Goal: Information Seeking & Learning: Learn about a topic

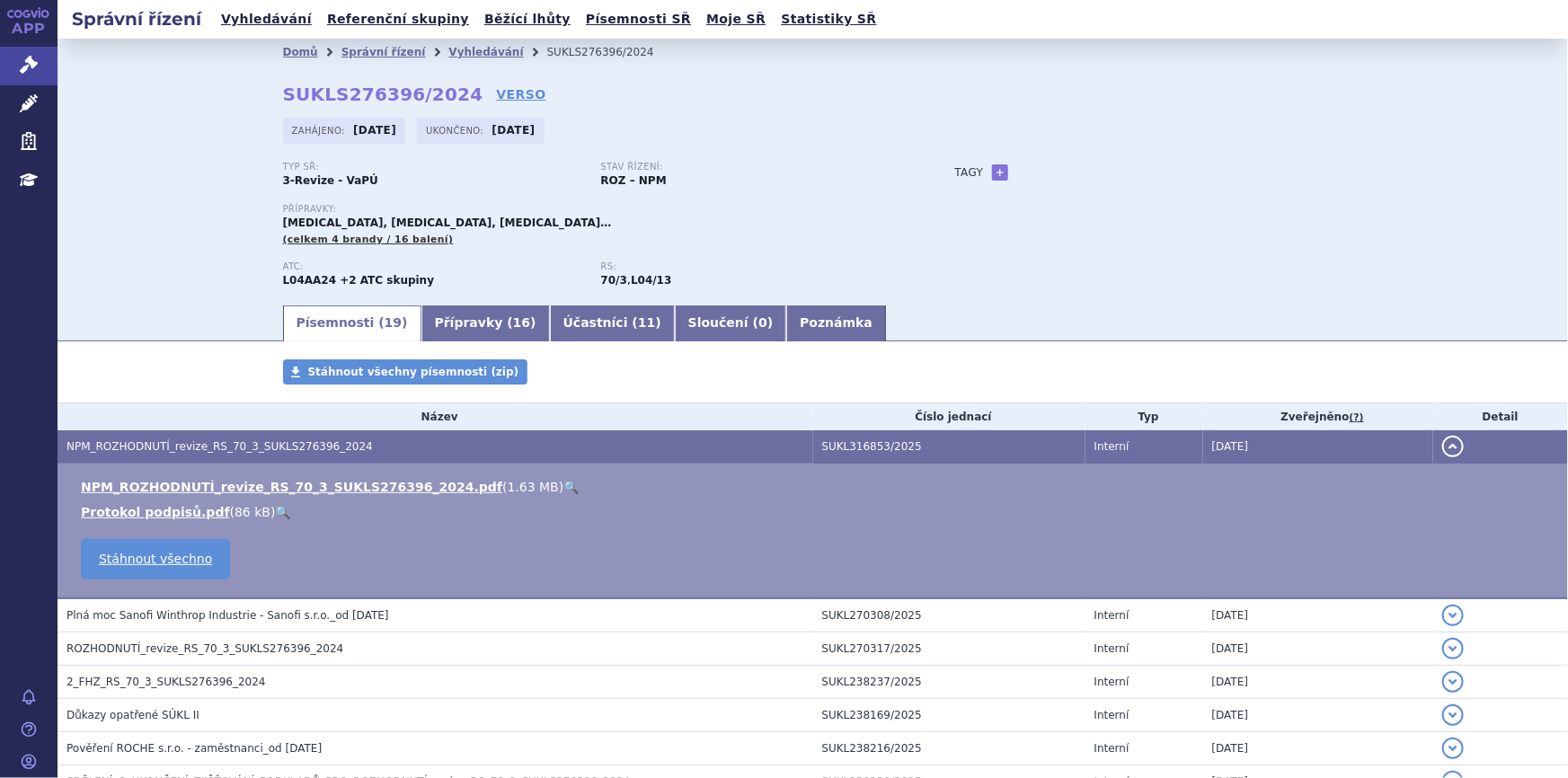
scroll to position [163, 0]
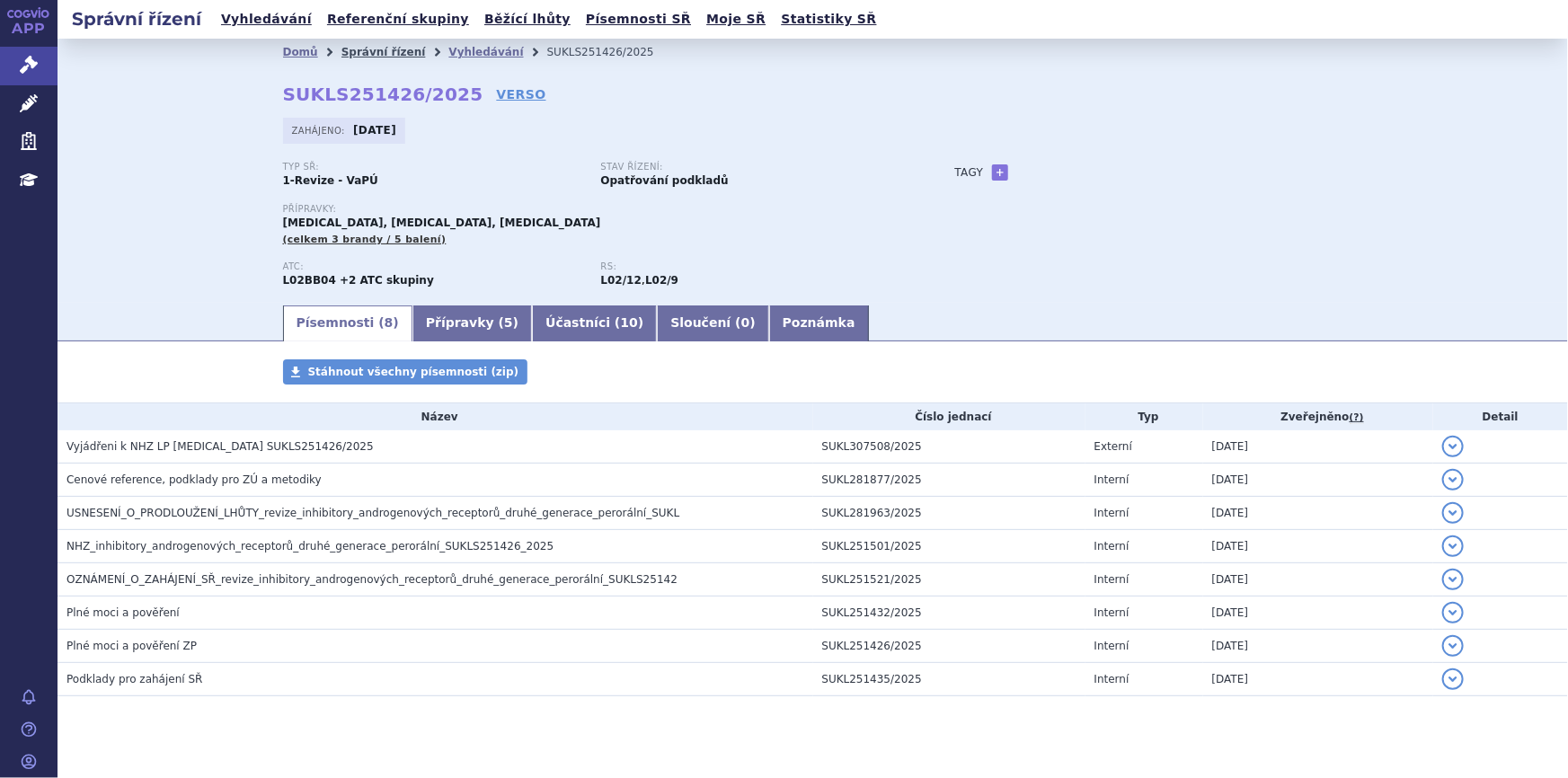
click at [342, 51] on link "Správní řízení" at bounding box center [384, 52] width 85 height 13
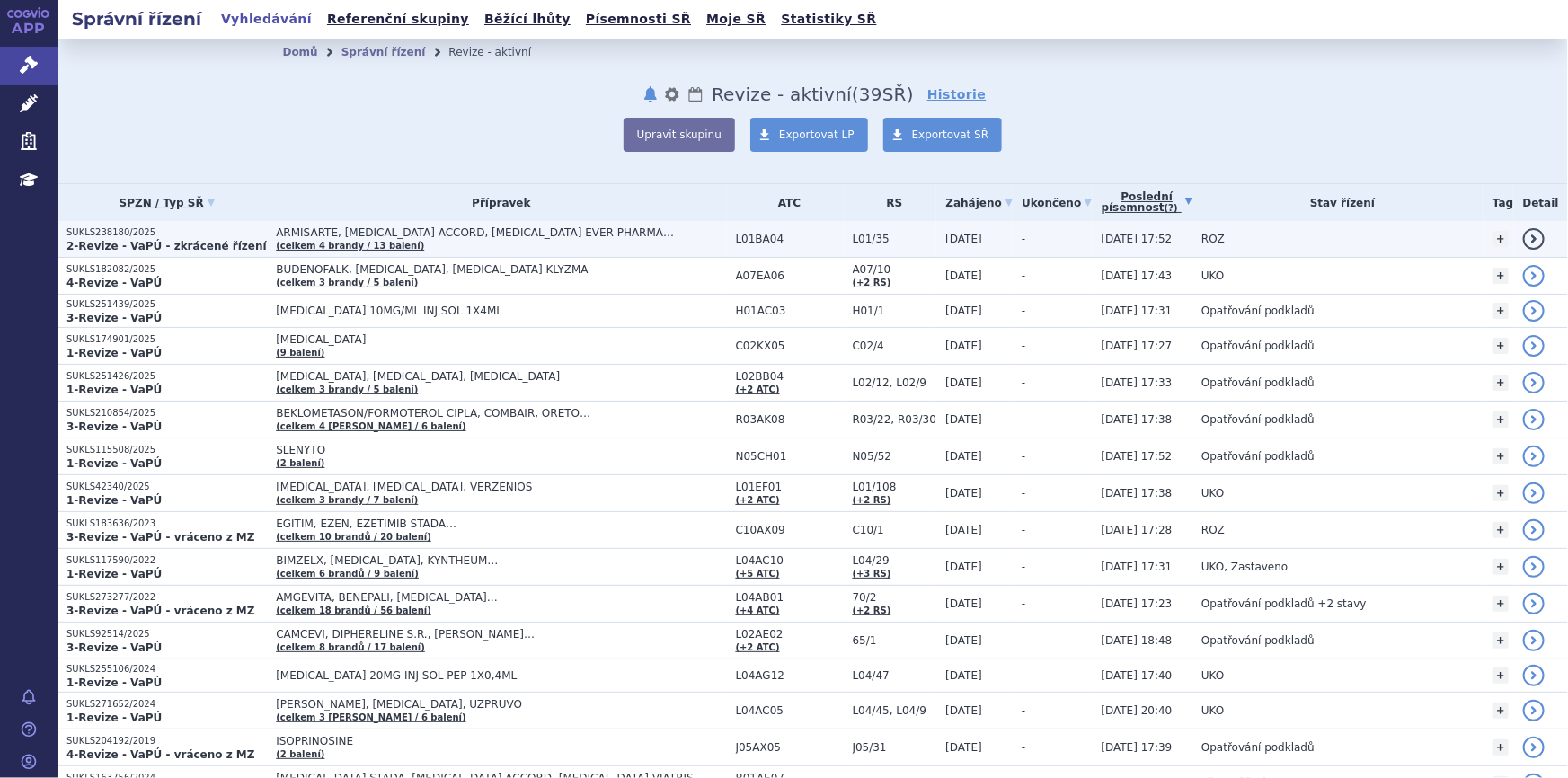
click at [480, 243] on td "ARMISARTE, PEMETREXED ACCORD, PEMETREXED EVER PHARMA… (celkem 4 brandy / 13 bal…" at bounding box center [496, 240] width 459 height 37
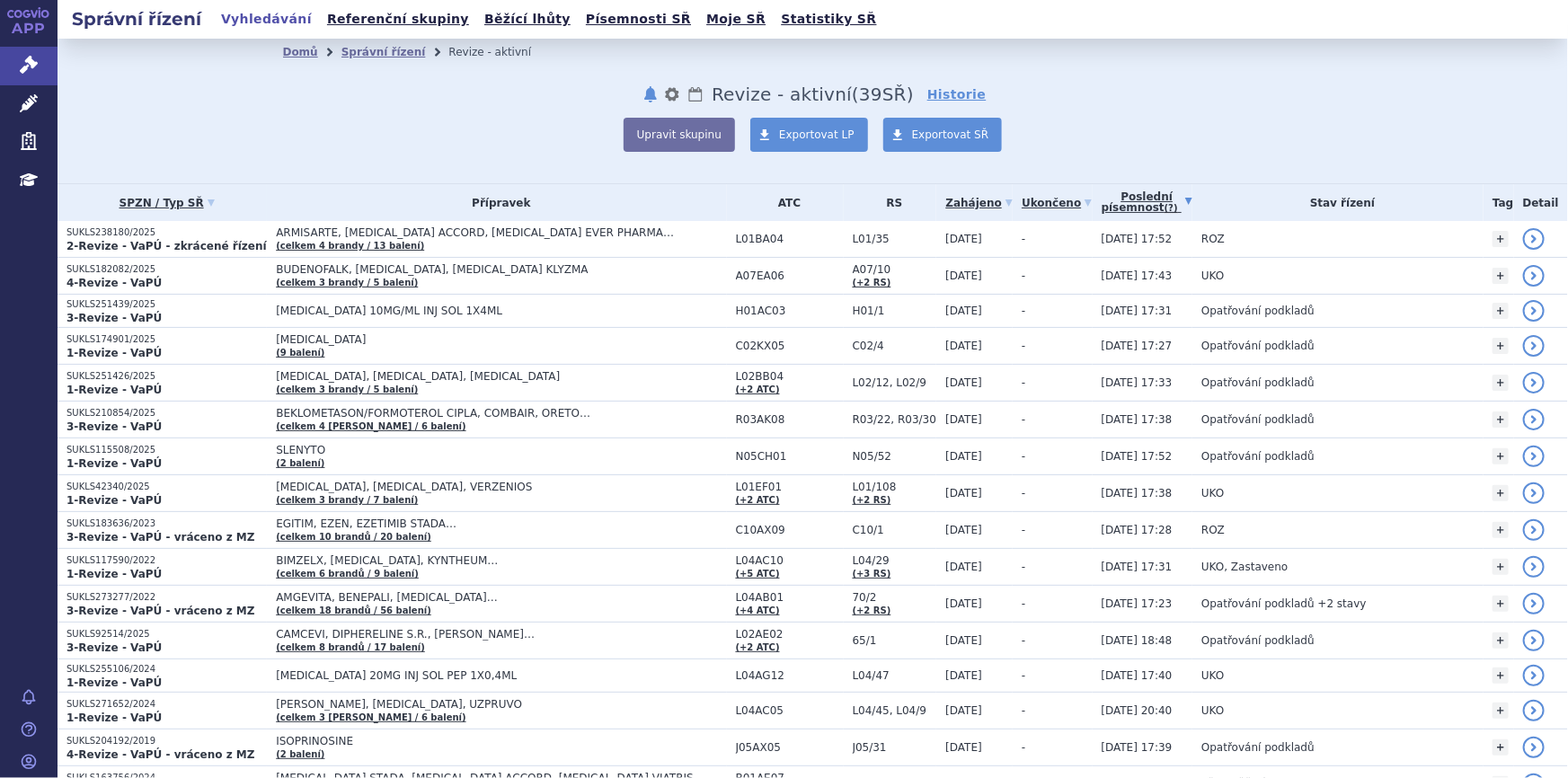
click at [1125, 207] on link "Poslední písemnost (?)" at bounding box center [1146, 202] width 91 height 37
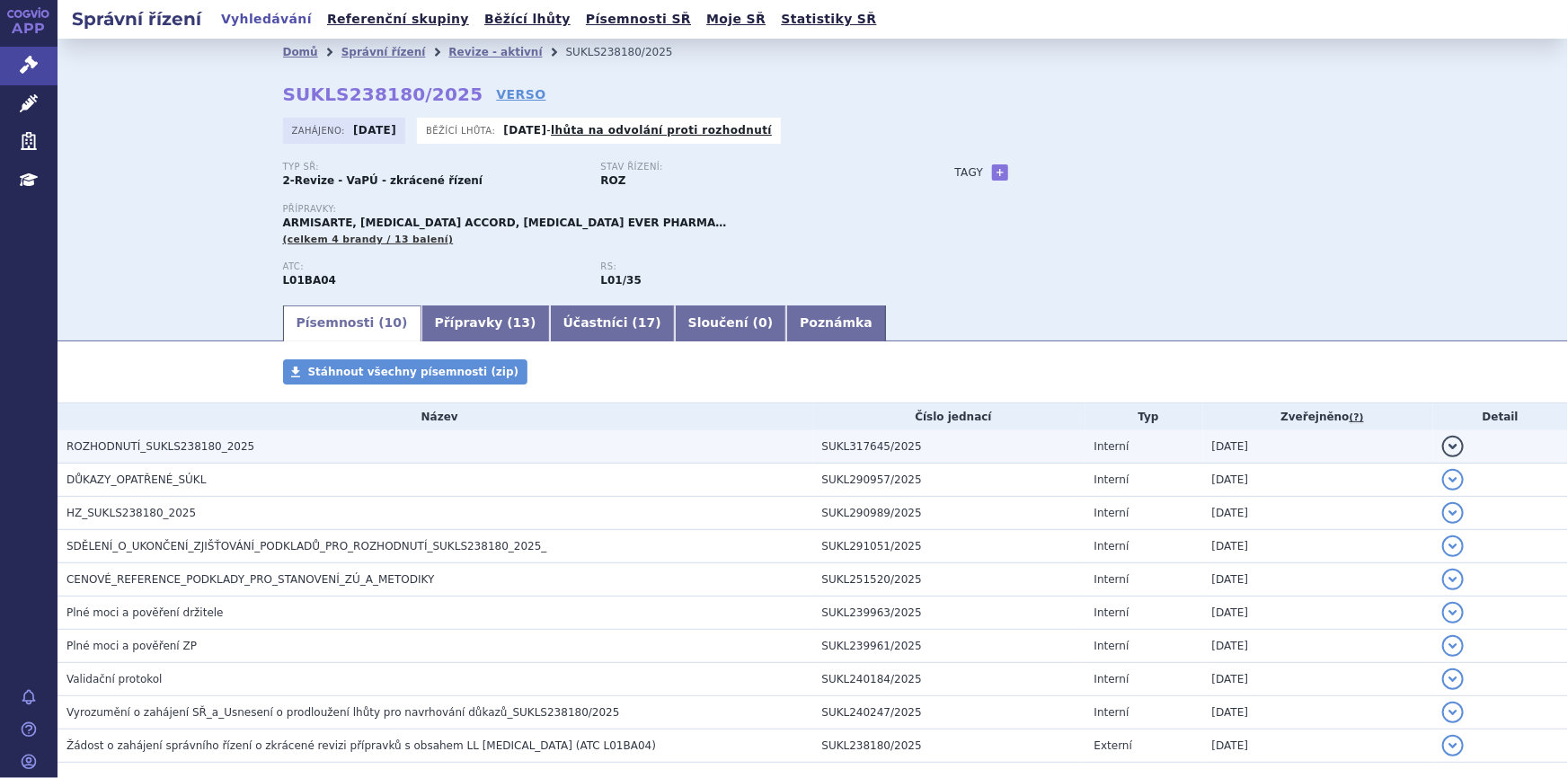
click at [354, 449] on h3 "ROZHODNUTÍ_SUKLS238180_2025" at bounding box center [440, 447] width 747 height 18
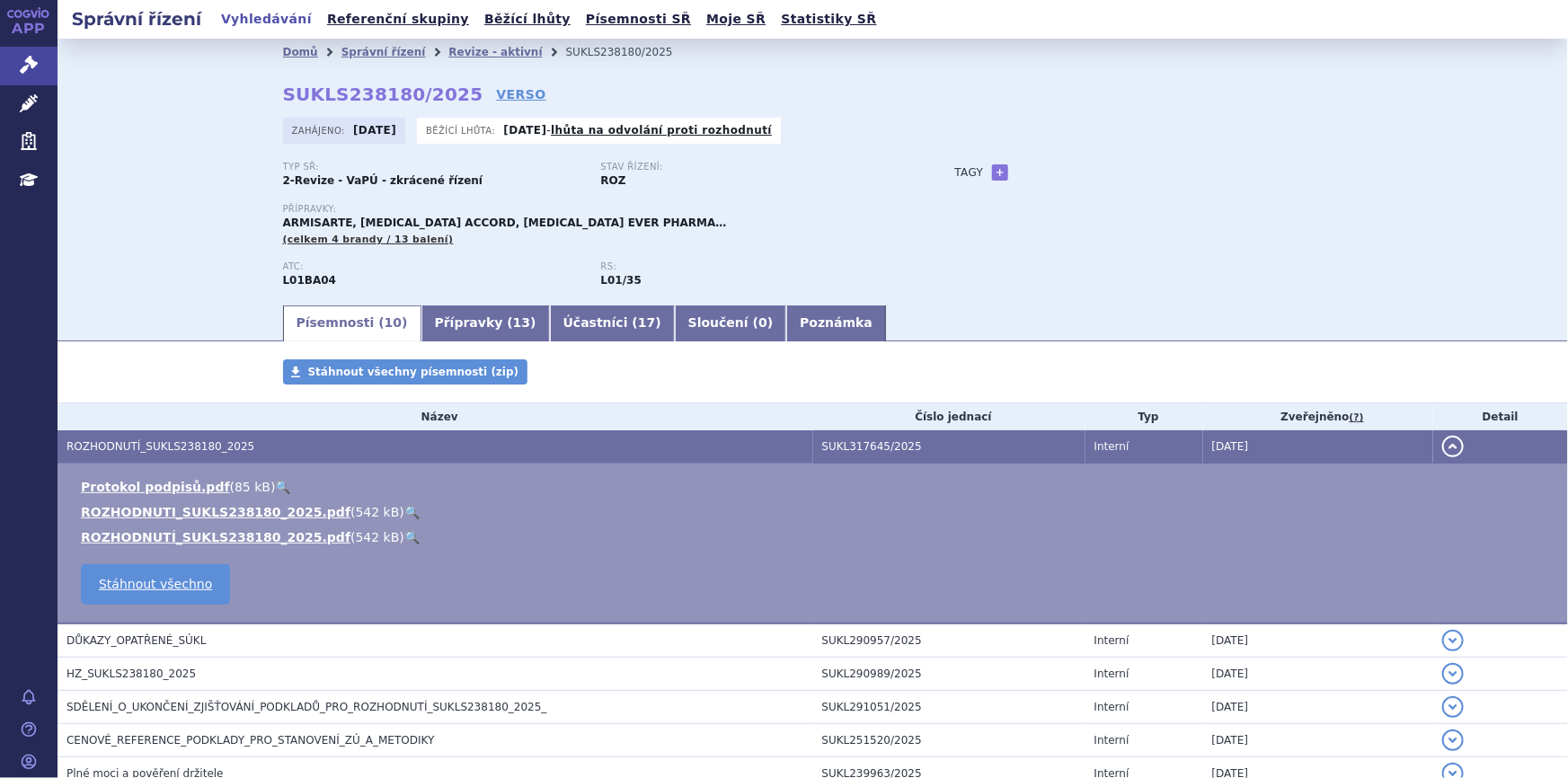
click at [404, 509] on link "🔍" at bounding box center [412, 512] width 15 height 14
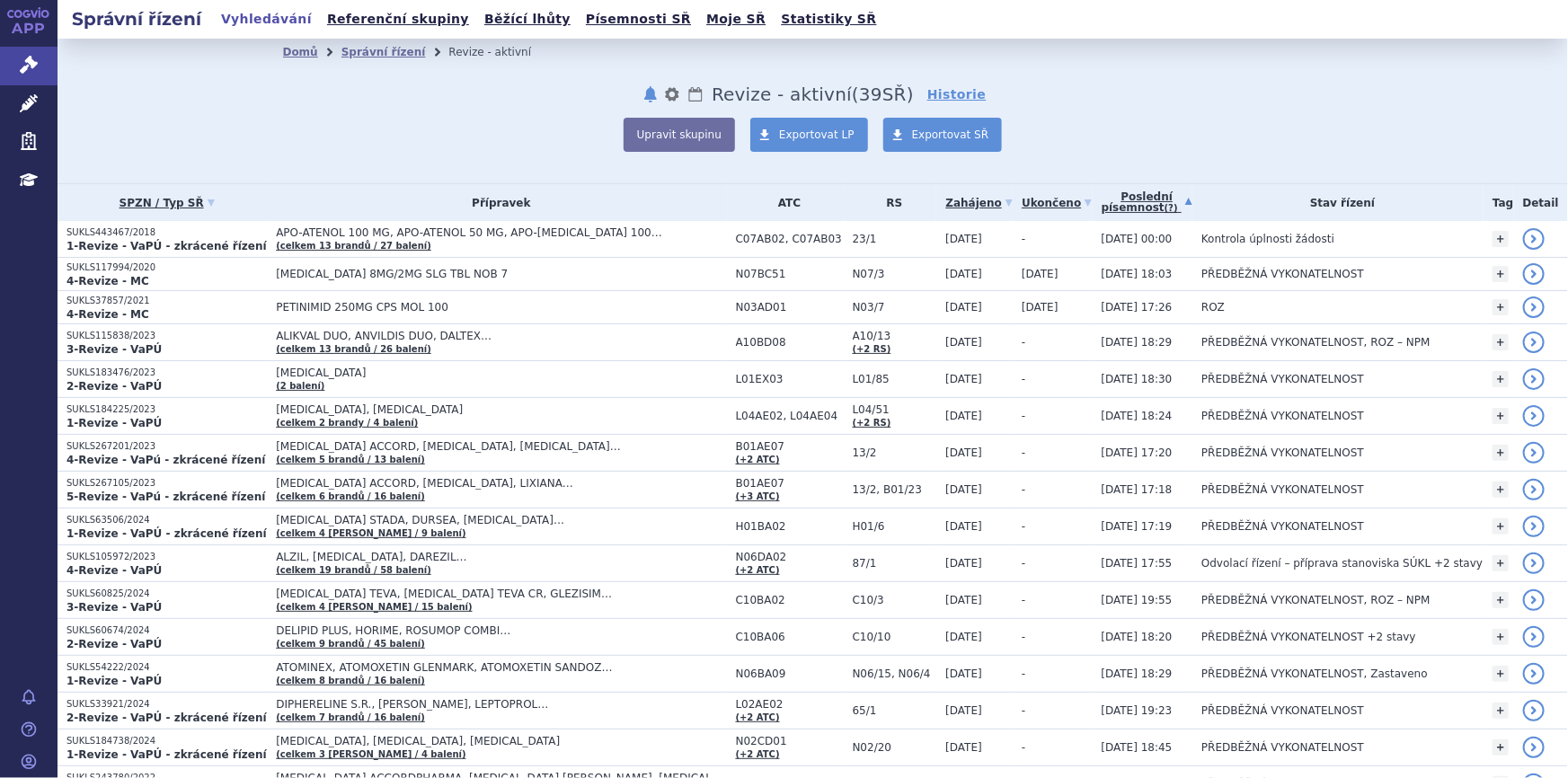
click at [1125, 207] on link "Poslední písemnost (?)" at bounding box center [1146, 202] width 91 height 37
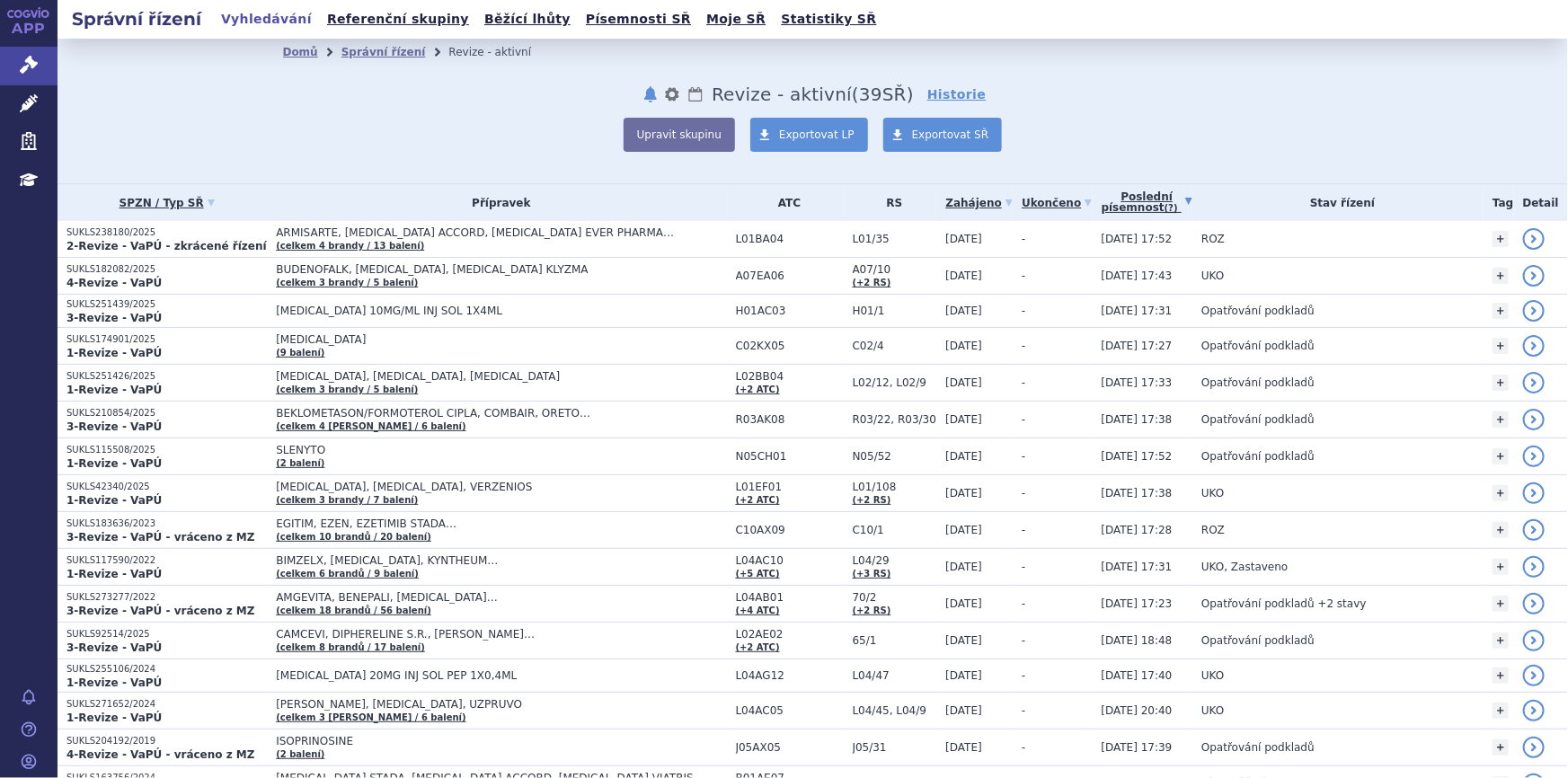
drag, startPoint x: 501, startPoint y: 245, endPoint x: 297, endPoint y: 18, distance: 305.2
click at [494, 239] on td "ARMISARTE, [MEDICAL_DATA] ACCORD, [MEDICAL_DATA] EVER PHARMA… (celkem 4 [PERSON…" at bounding box center [496, 240] width 459 height 37
click at [310, 122] on div "Upravit skupinu Exportovat LP Exportovat SŘ" at bounding box center [812, 134] width 1060 height 34
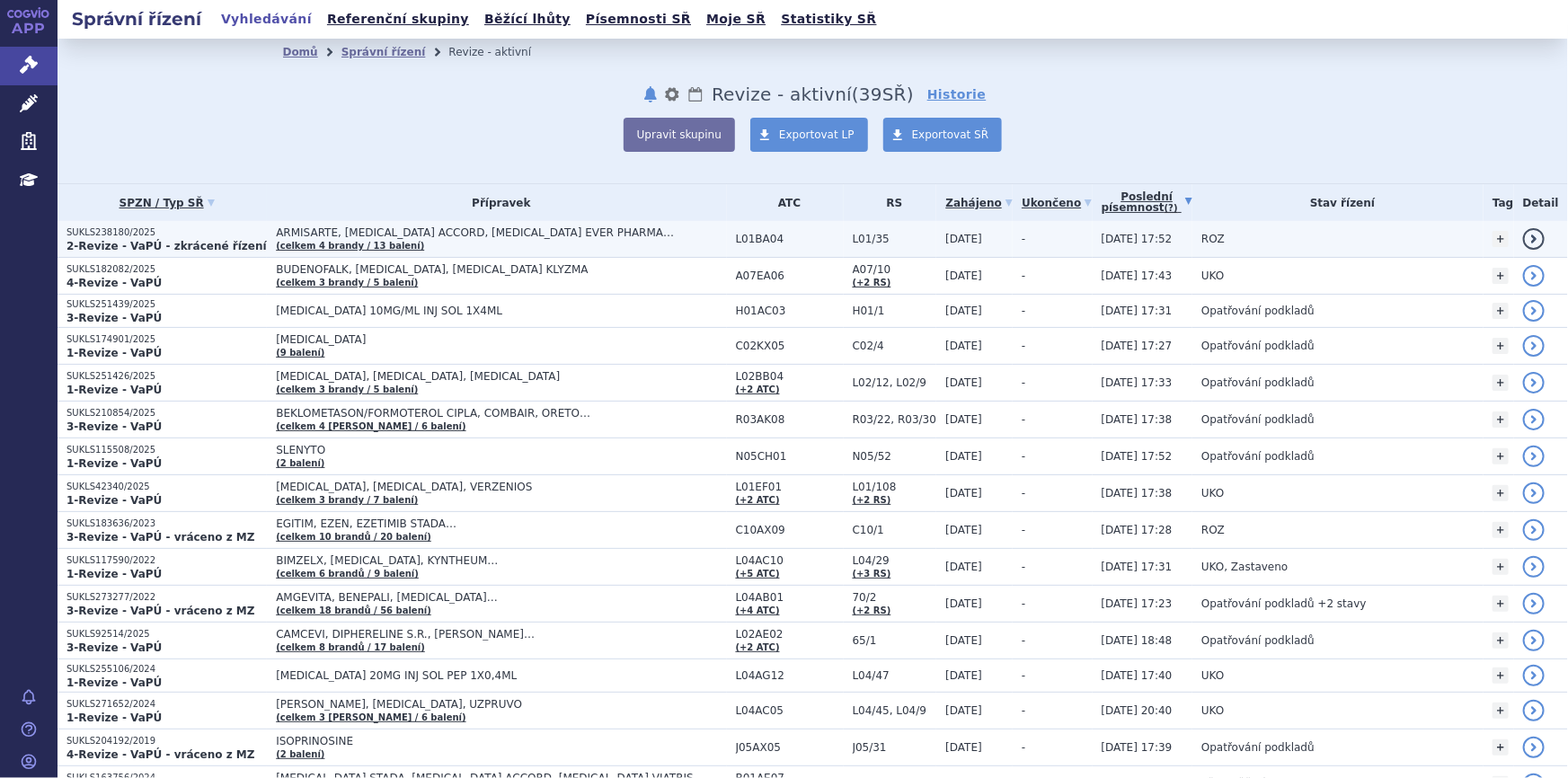
drag, startPoint x: 462, startPoint y: 241, endPoint x: 440, endPoint y: 238, distance: 22.2
click at [440, 238] on span "ARMISARTE, [MEDICAL_DATA] ACCORD, [MEDICAL_DATA] EVER PHARMA…" at bounding box center [501, 232] width 450 height 13
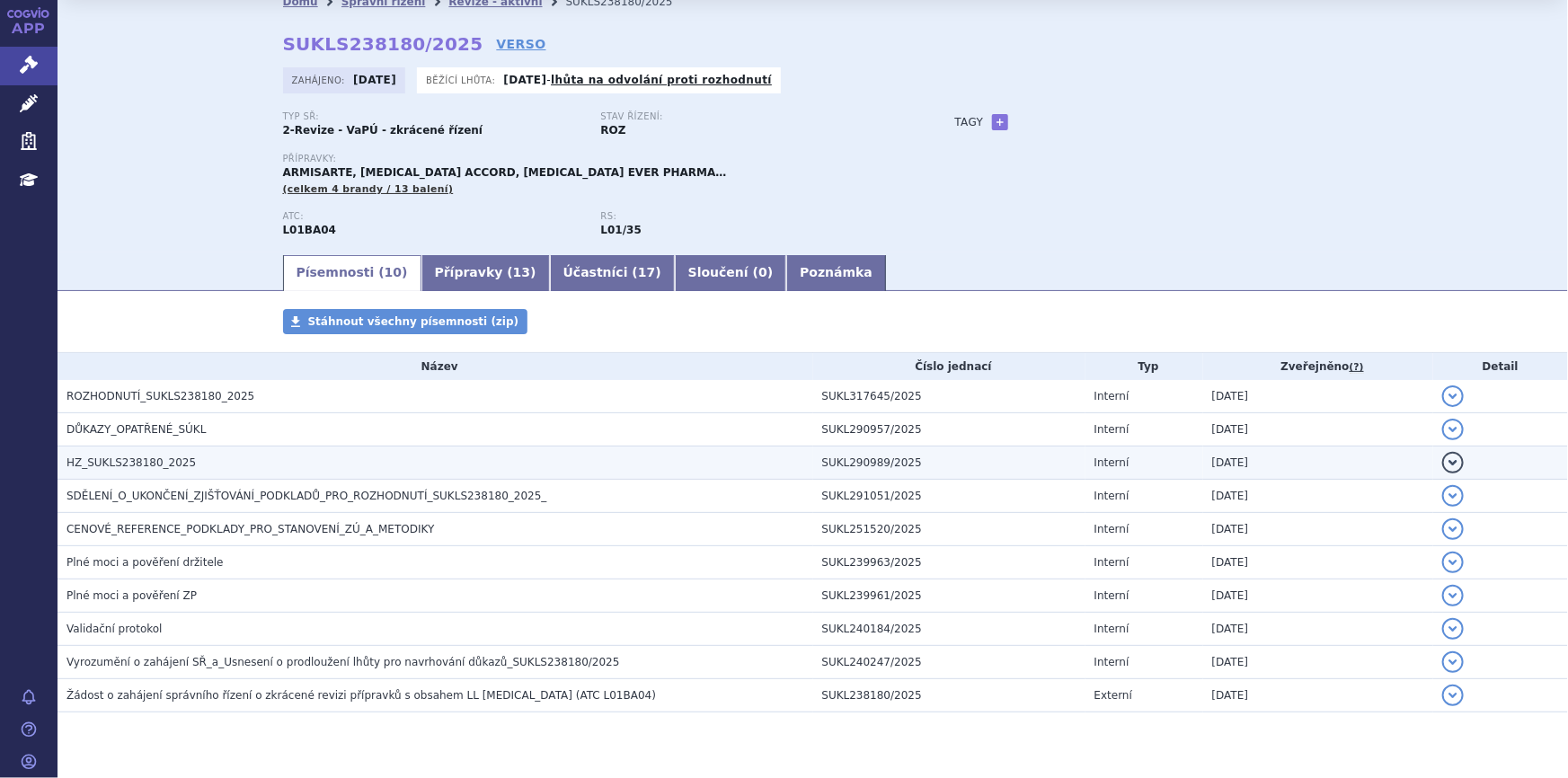
scroll to position [91, 0]
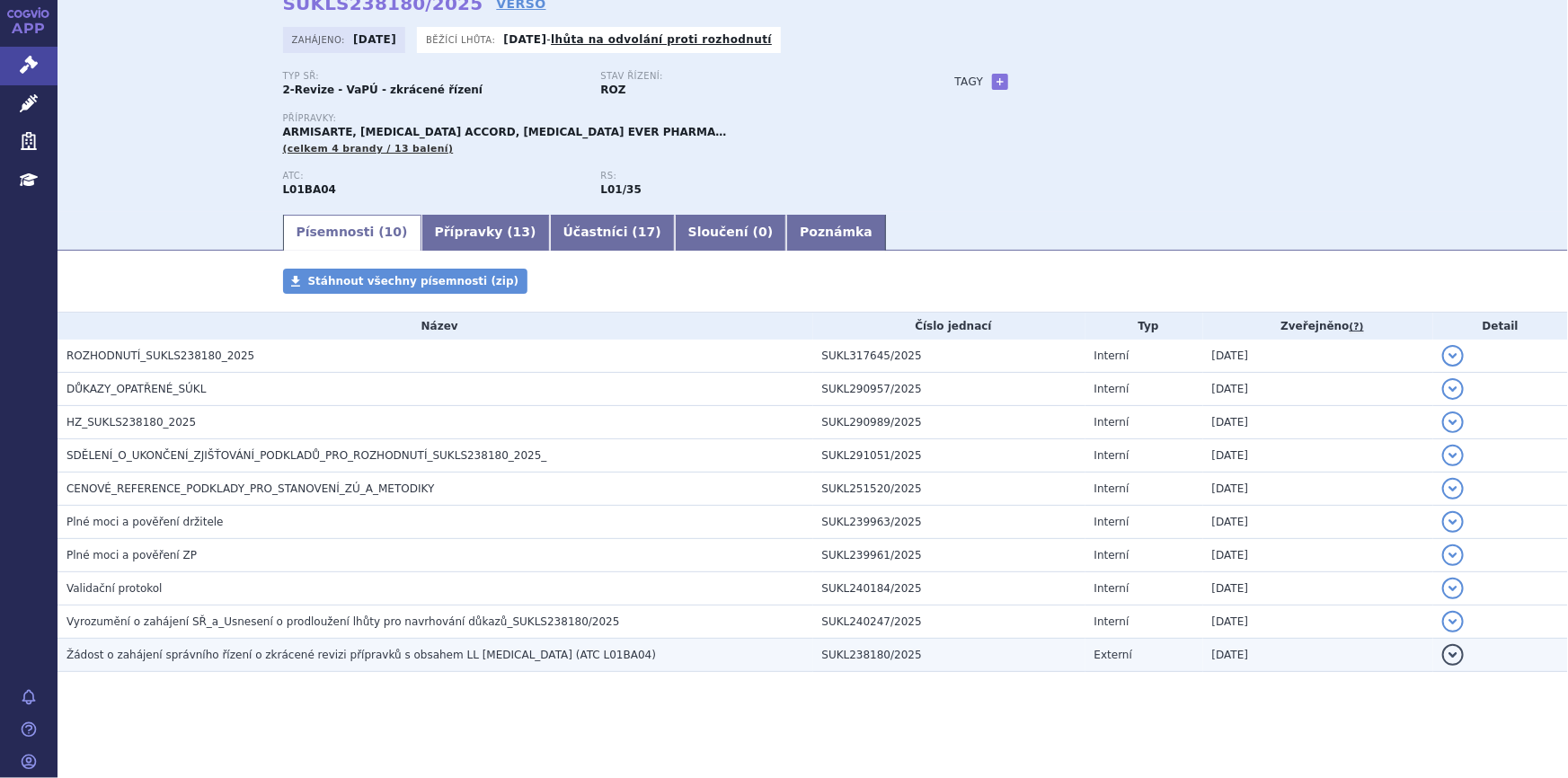
click at [252, 639] on td "Žádost o zahájení správního řízení o zkrácené revizi přípravků s obsahem LL [ME…" at bounding box center [435, 656] width 756 height 34
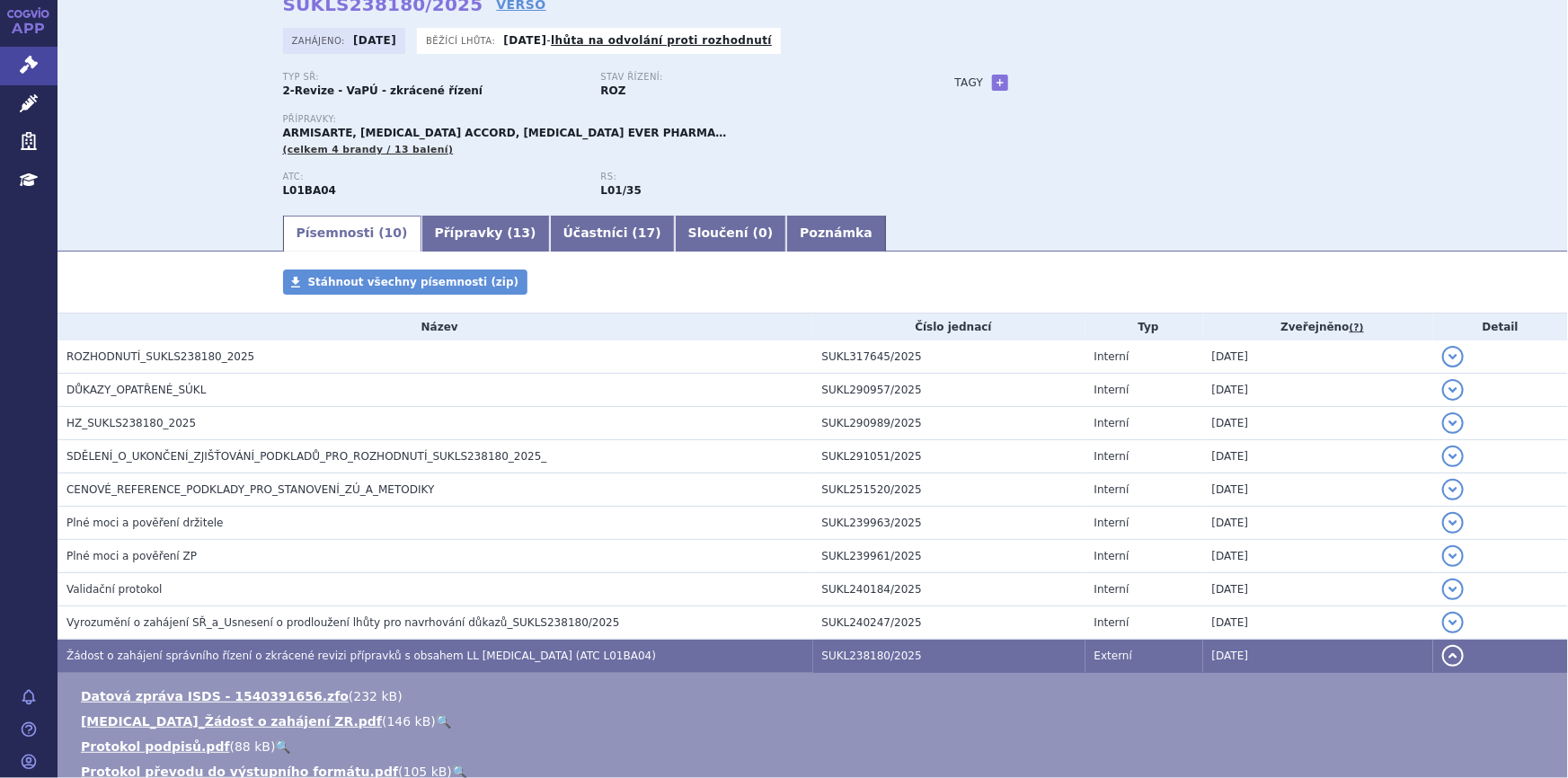
scroll to position [0, 0]
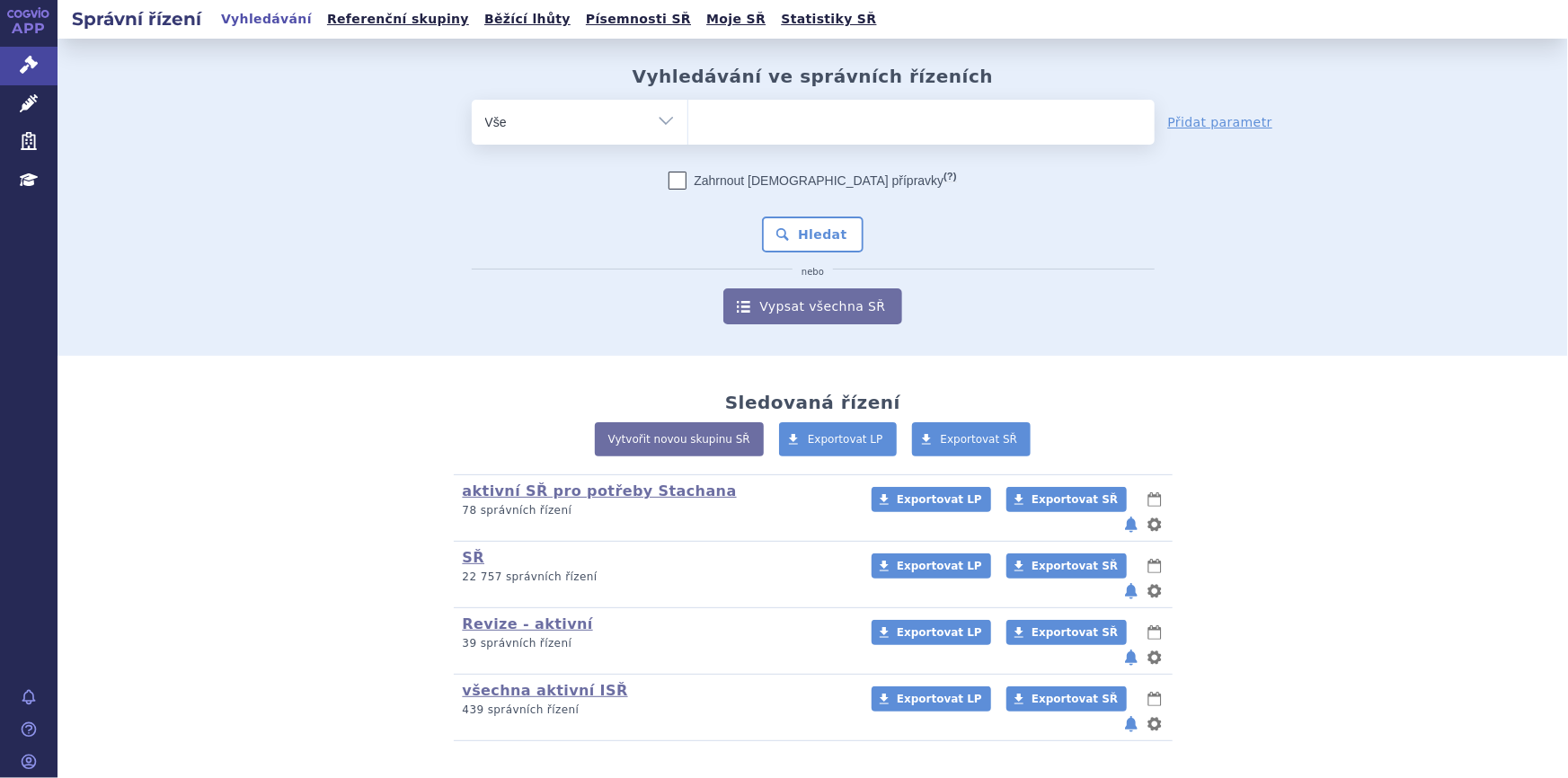
click at [801, 128] on ul at bounding box center [921, 118] width 466 height 38
click at [688, 128] on select at bounding box center [687, 121] width 1 height 45
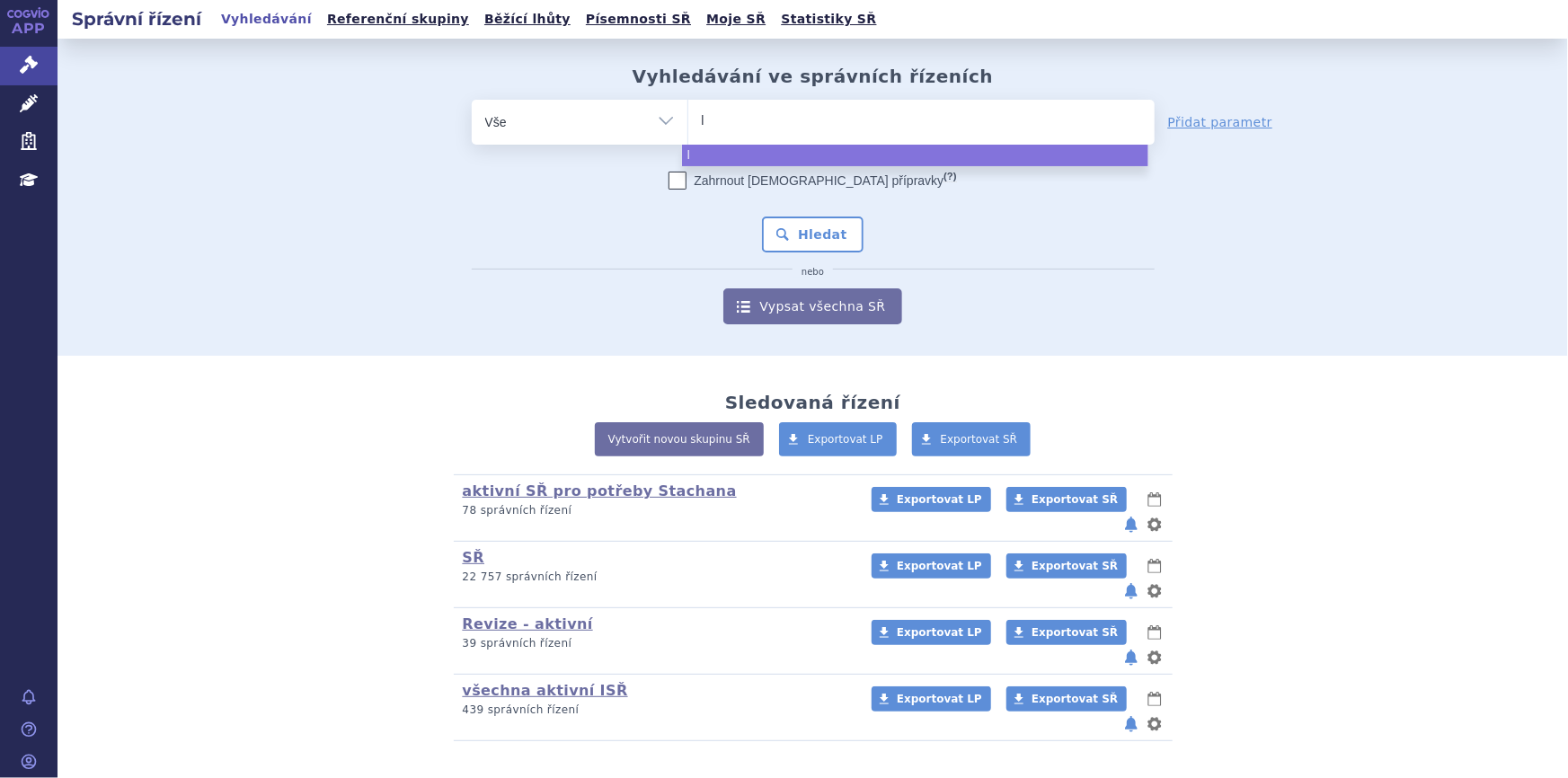
type input "la"
type input "laz"
type input "lazcl"
type input "lazclu"
type input "lazcluze"
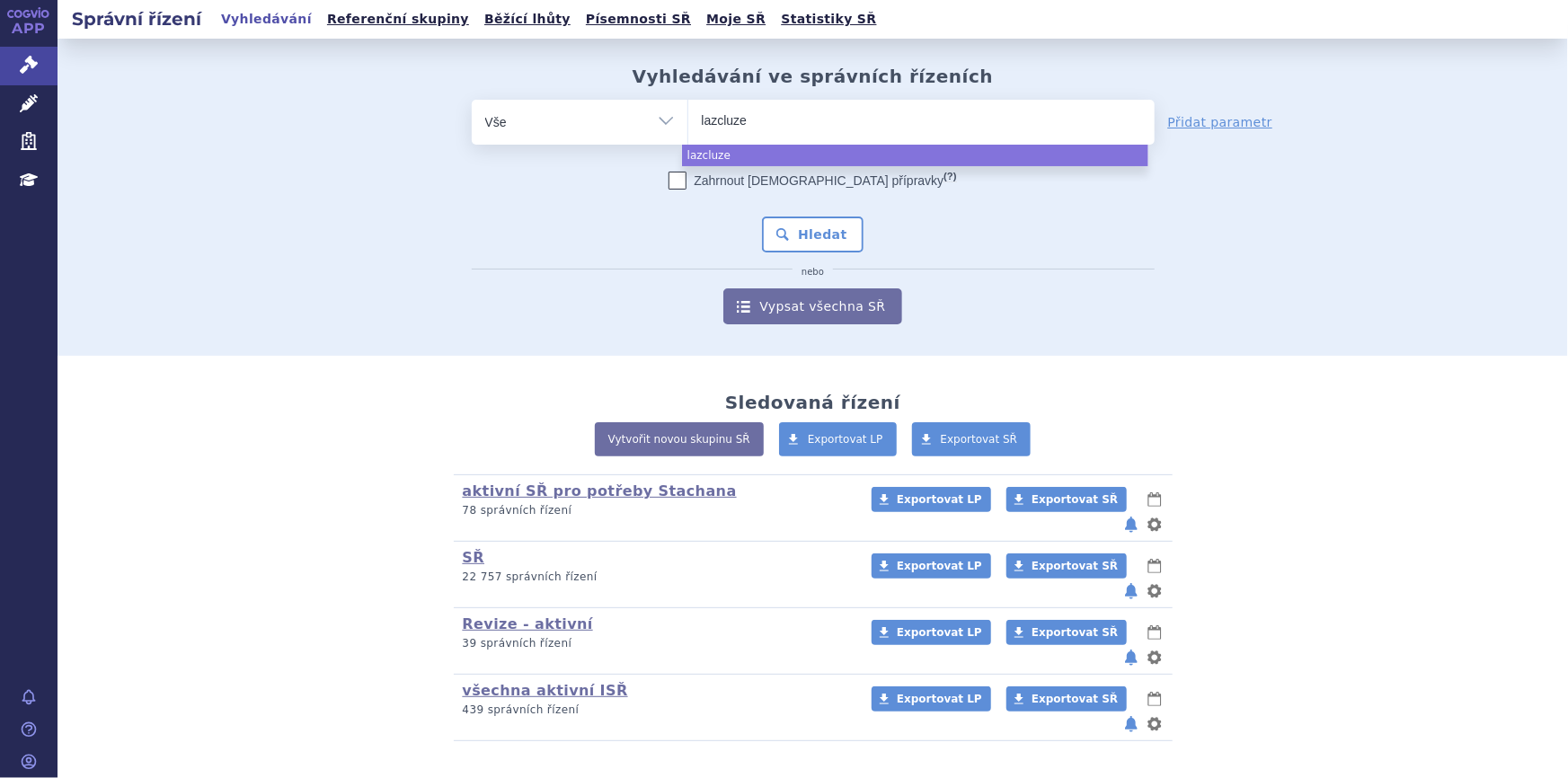
select select "lazcluze"
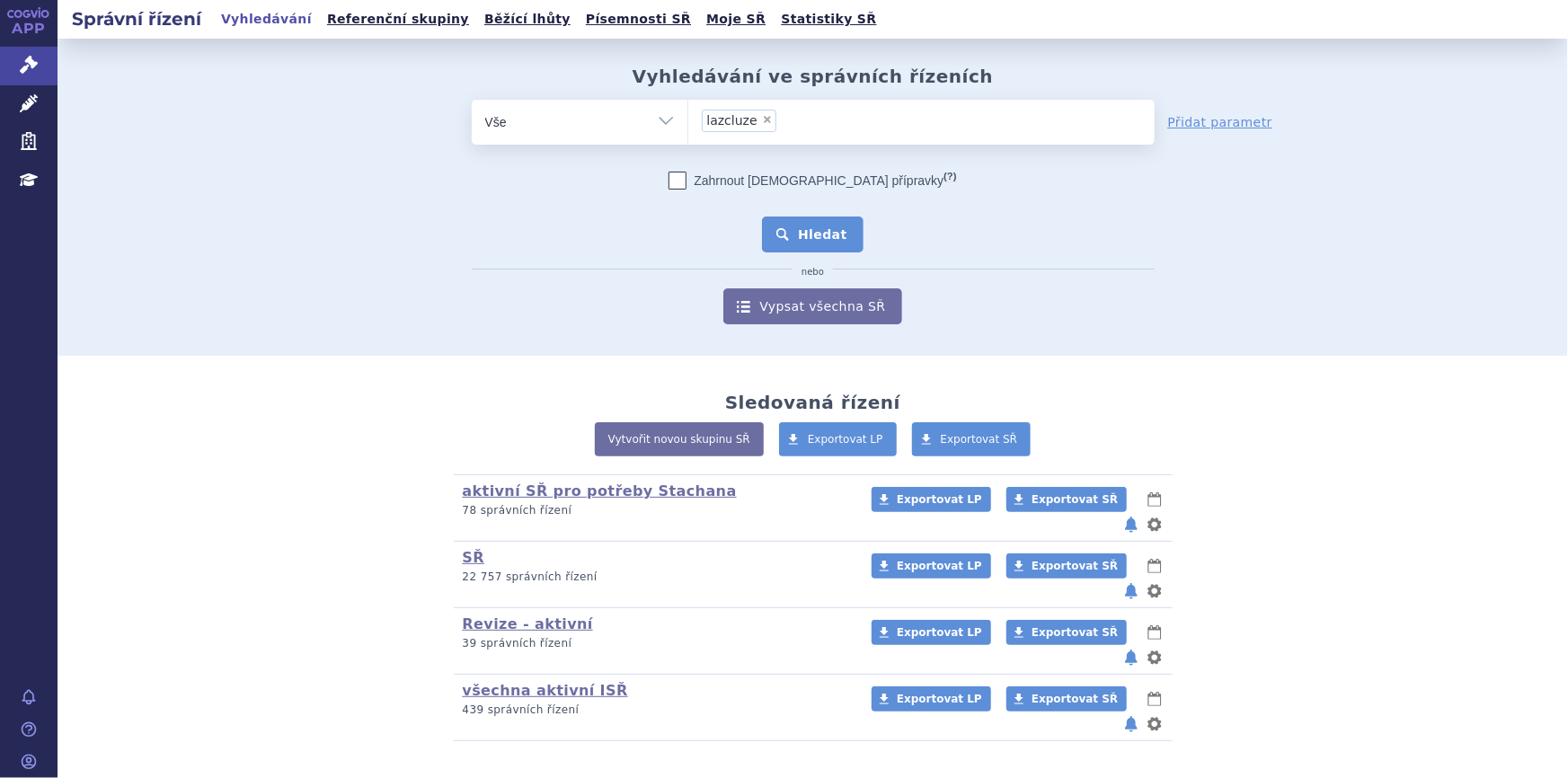
click at [787, 218] on button "Hledat" at bounding box center [811, 234] width 101 height 36
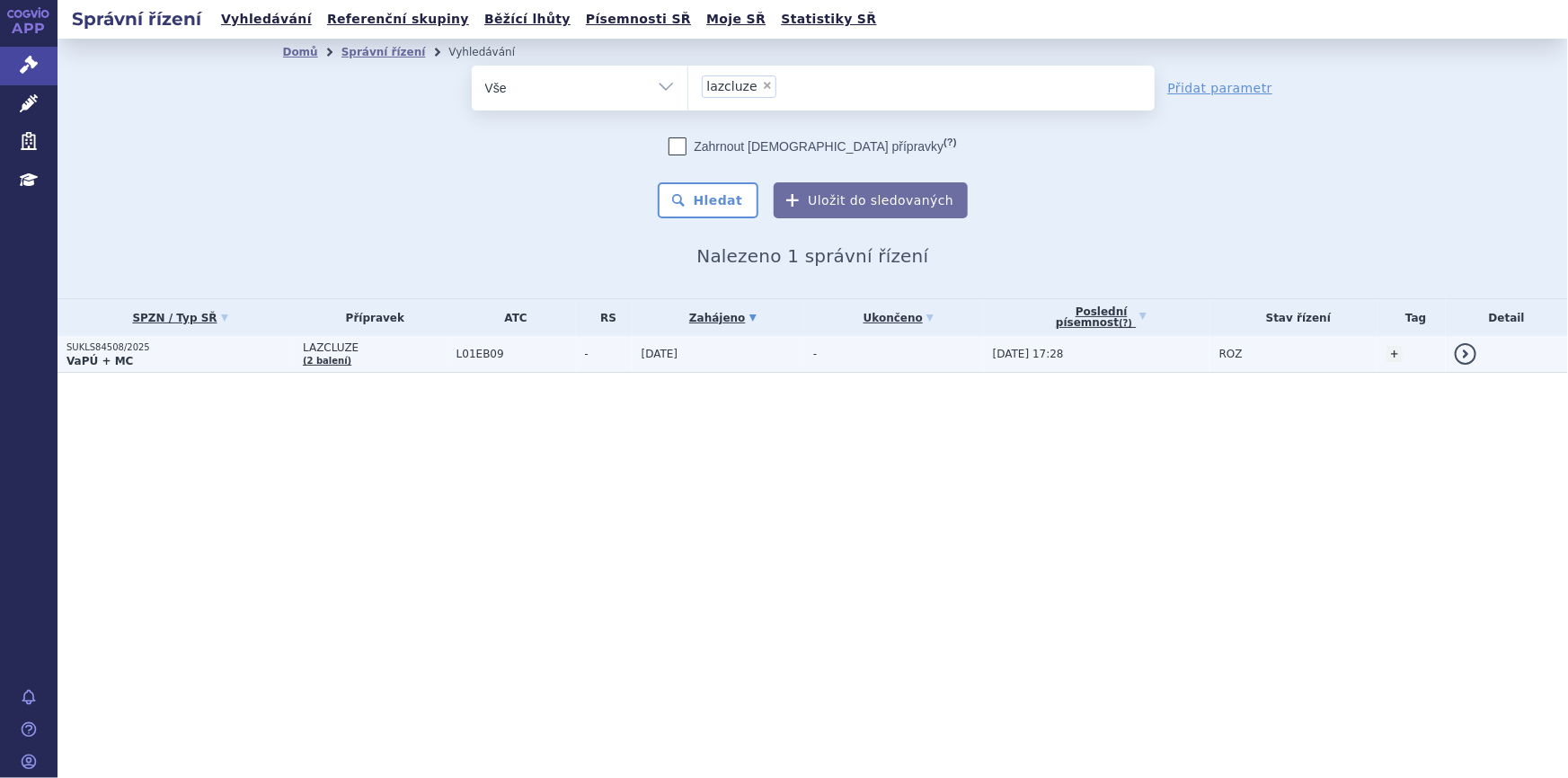
click at [617, 358] on span "-" at bounding box center [608, 353] width 47 height 13
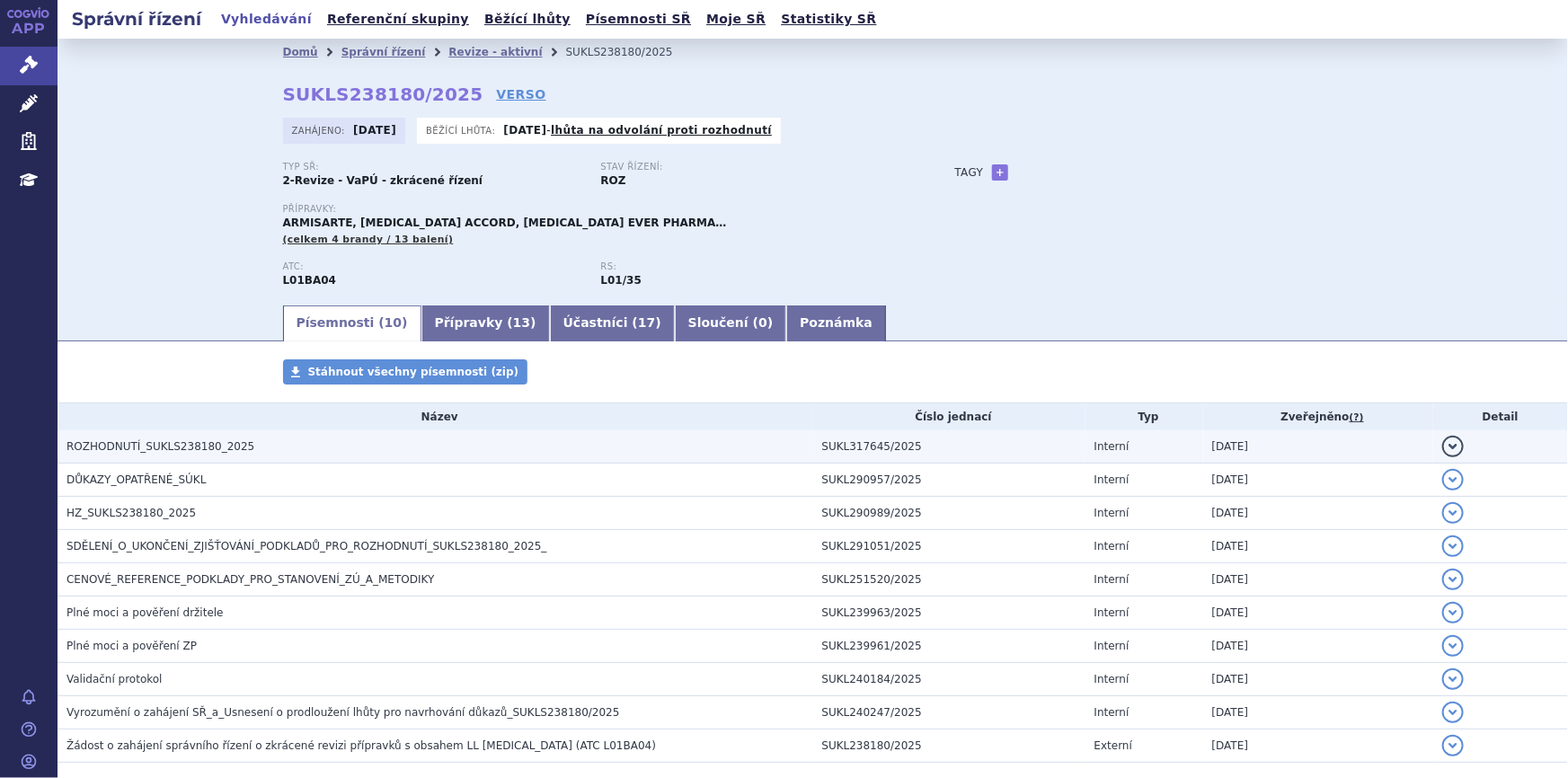
click at [281, 454] on h3 "ROZHODNUTÍ_SUKLS238180_2025" at bounding box center [440, 447] width 747 height 18
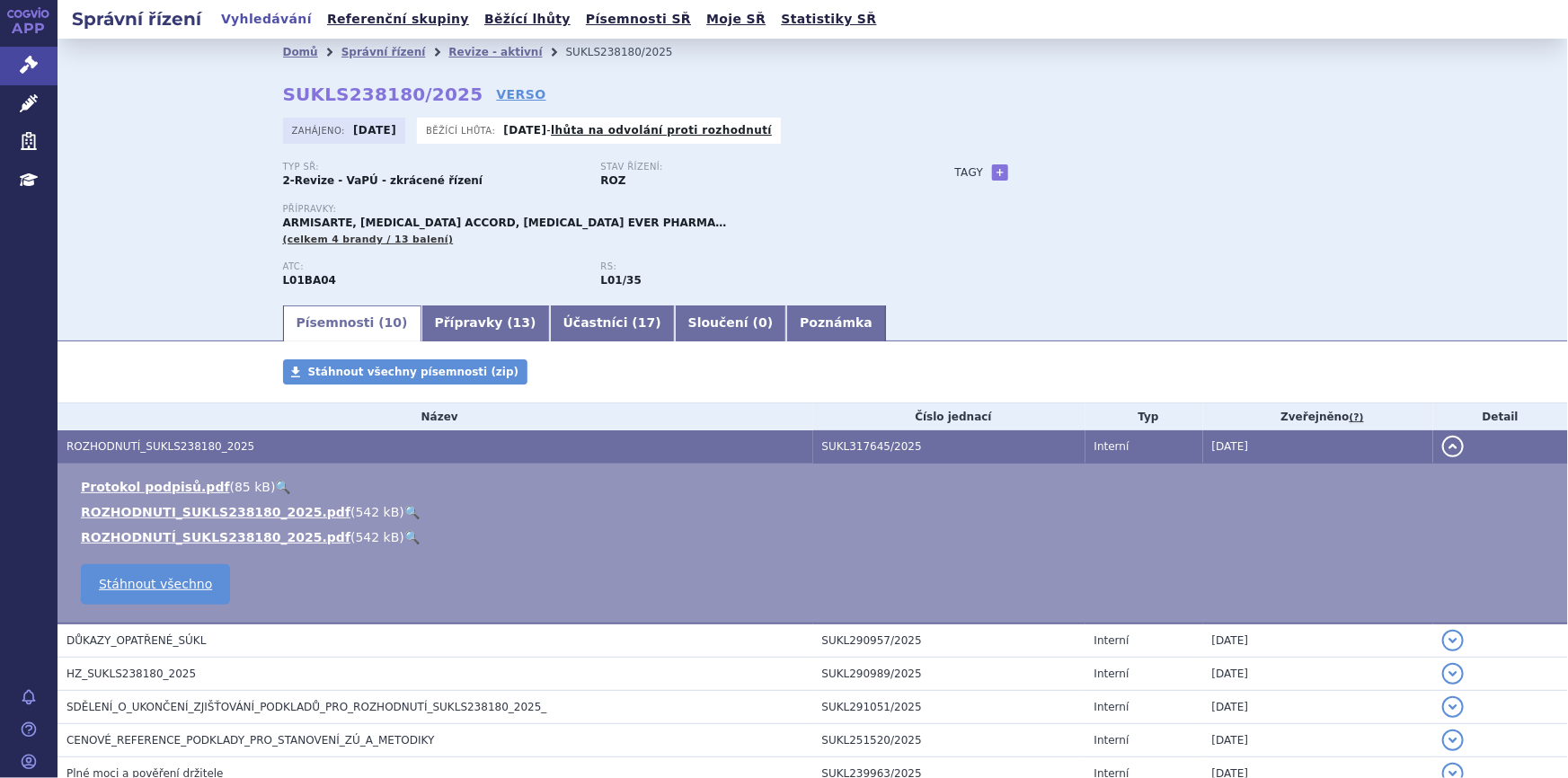
click at [404, 506] on link "🔍" at bounding box center [412, 512] width 15 height 14
click at [305, 603] on td "Protokol podpisů.pdf ( 85 kB ) 🔍 ROZHODNUTI_SUKLS238180_2025.pdf ( 542 kB ) 🔍 R…" at bounding box center [812, 544] width 1510 height 161
click at [465, 52] on link "Revize - aktivní" at bounding box center [495, 52] width 93 height 13
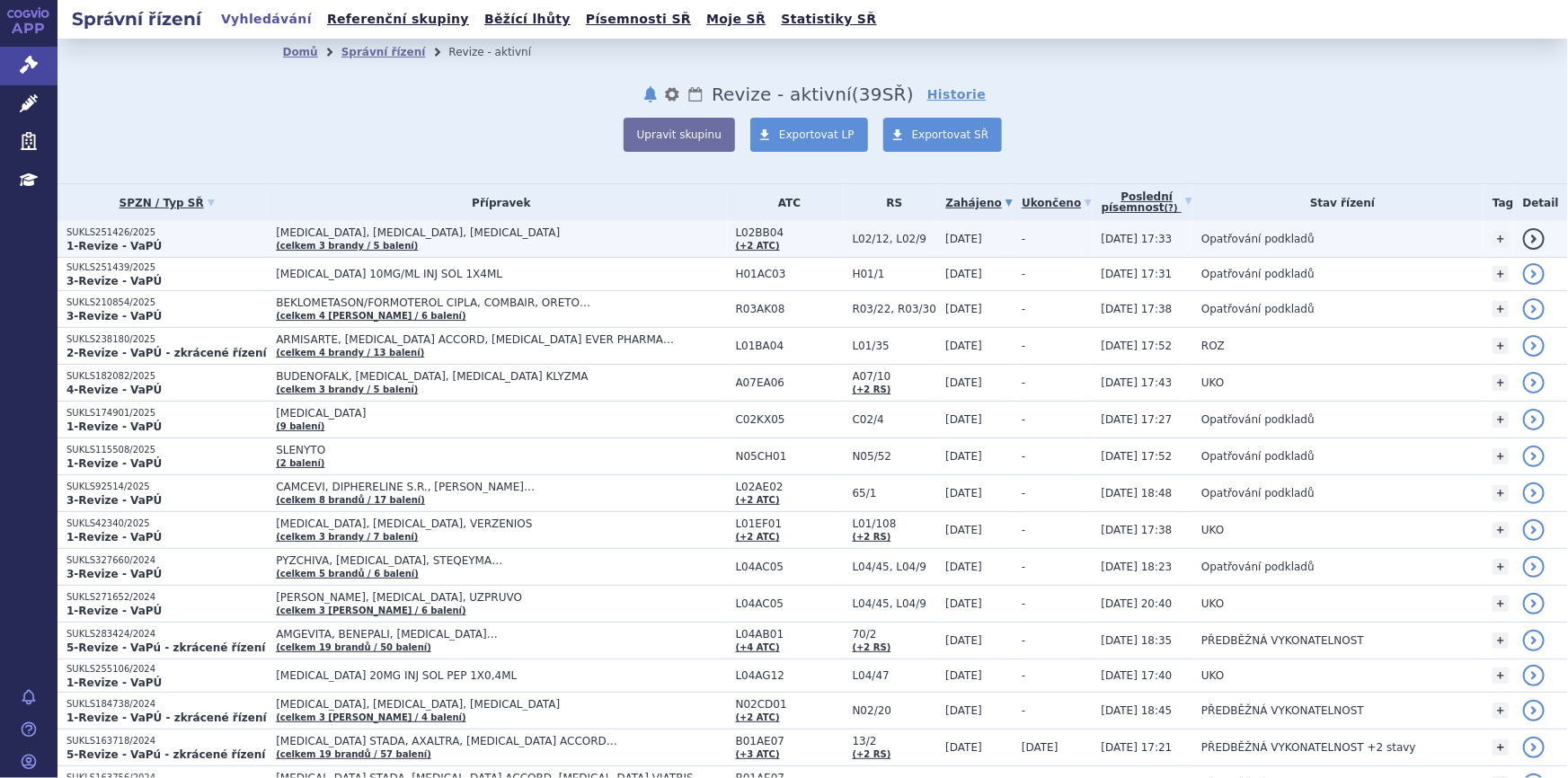
click at [860, 244] on span "L02/12, L02/9" at bounding box center [895, 239] width 85 height 13
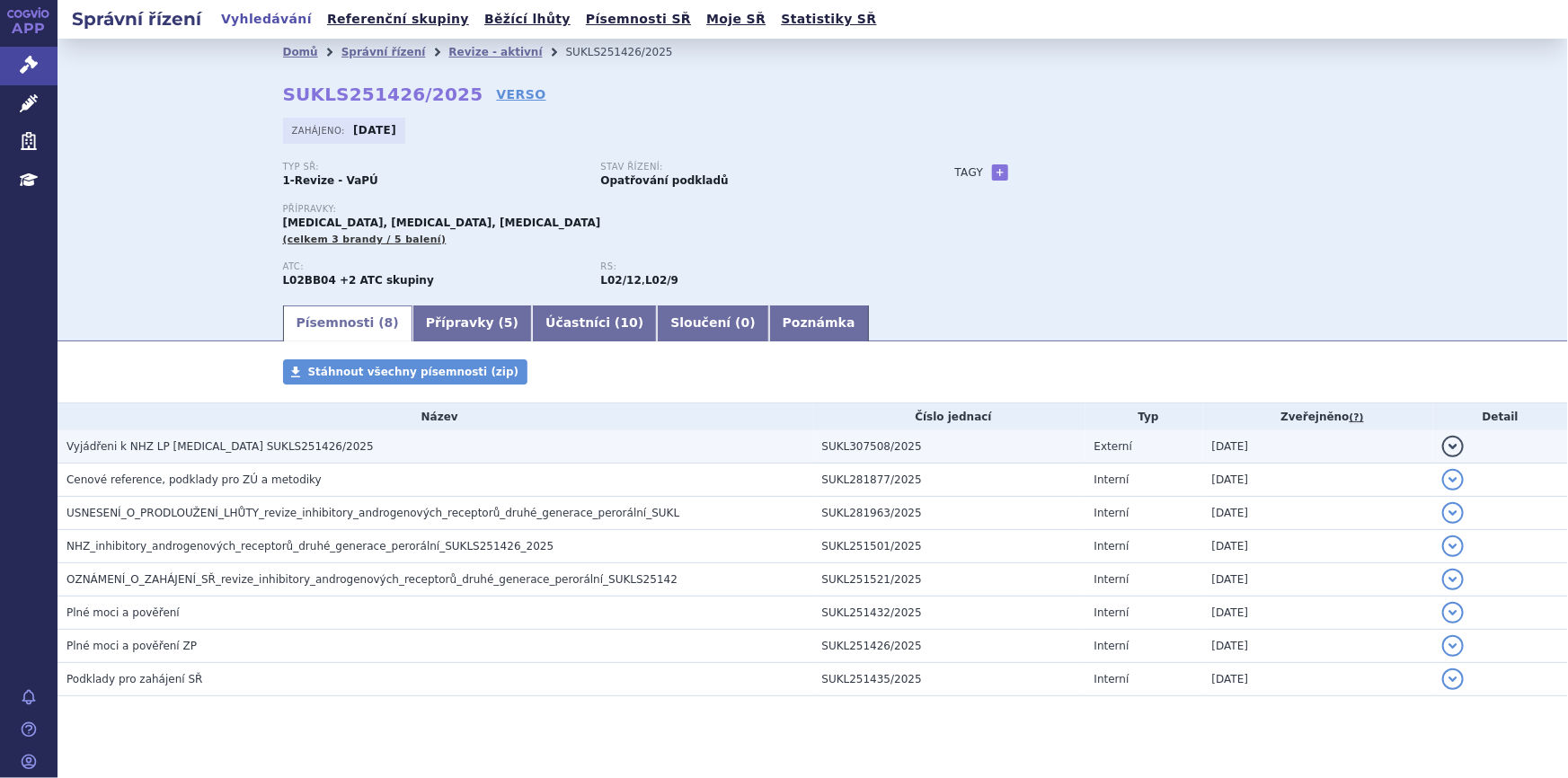
click at [496, 448] on h3 "Vyjádřeni k NHZ LP [MEDICAL_DATA] SUKLS251426/2025" at bounding box center [440, 447] width 747 height 18
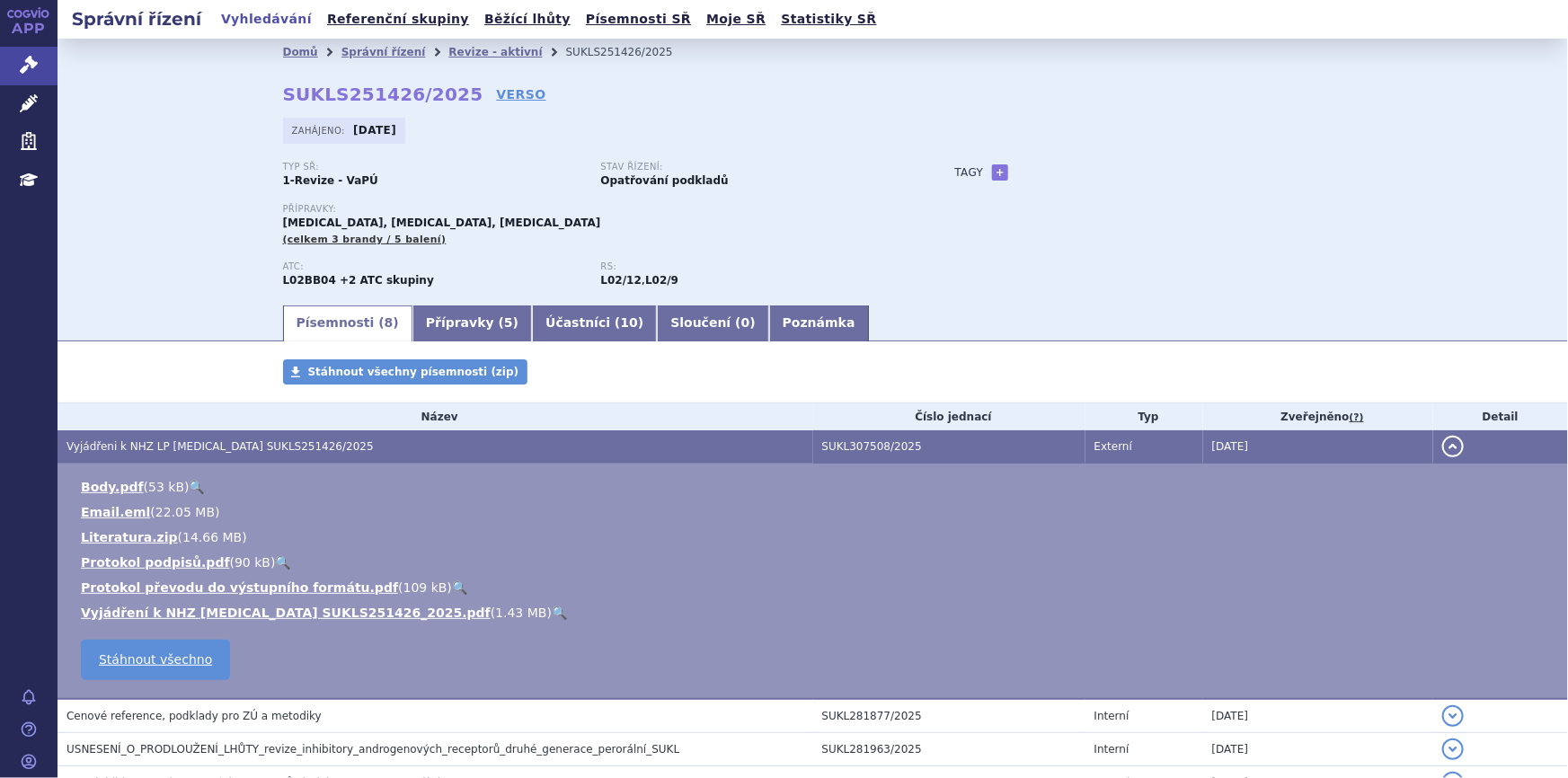
click at [552, 613] on link "🔍" at bounding box center [559, 612] width 15 height 14
drag, startPoint x: 448, startPoint y: 52, endPoint x: 404, endPoint y: 45, distance: 44.6
click at [449, 52] on link "Revize - aktivní" at bounding box center [495, 52] width 93 height 13
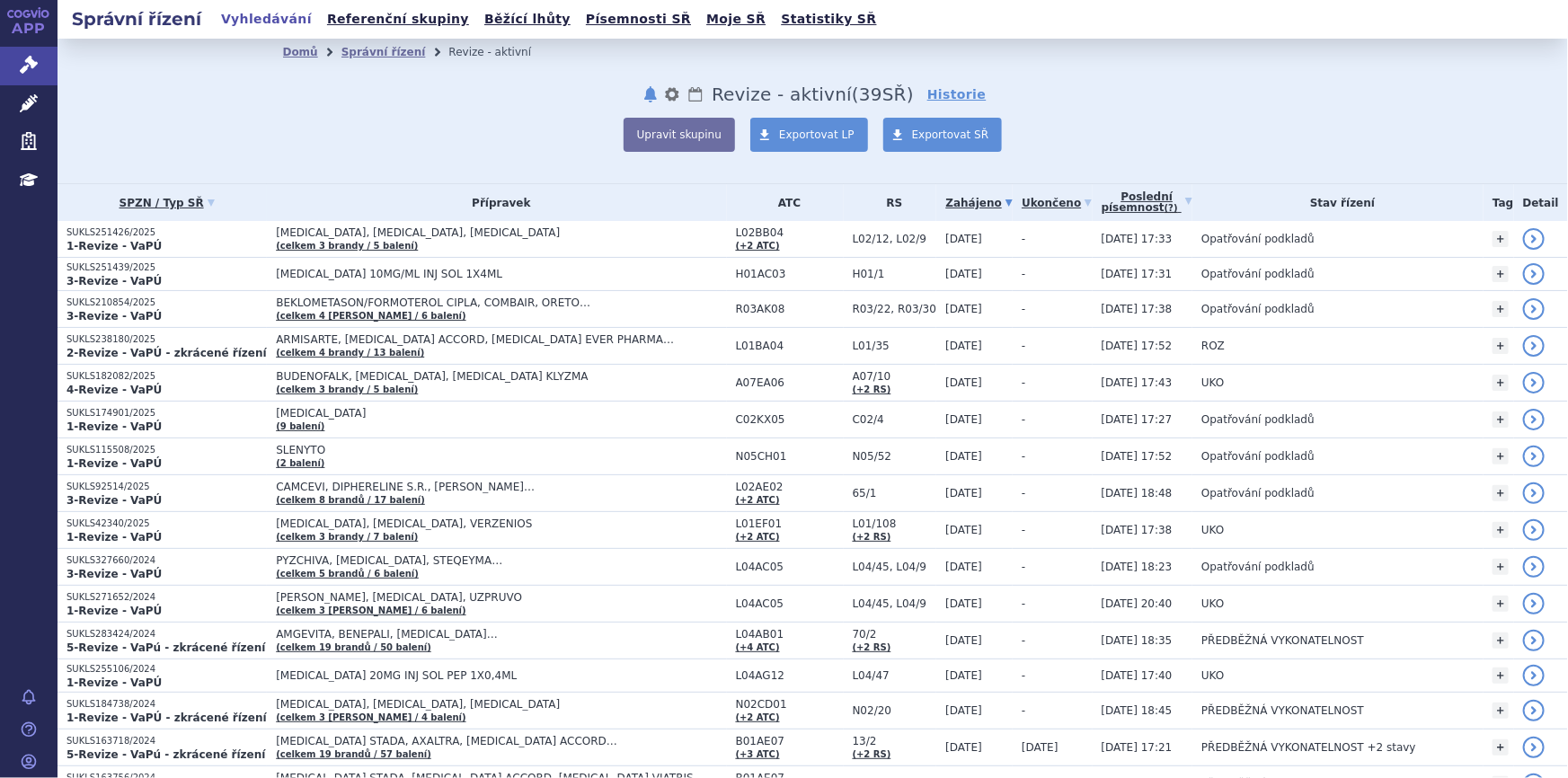
click at [298, 113] on div "Domů Správní řízení Revize - aktivní notifikace nastavení Přejmenovat Smazat Lh…" at bounding box center [813, 109] width 1132 height 87
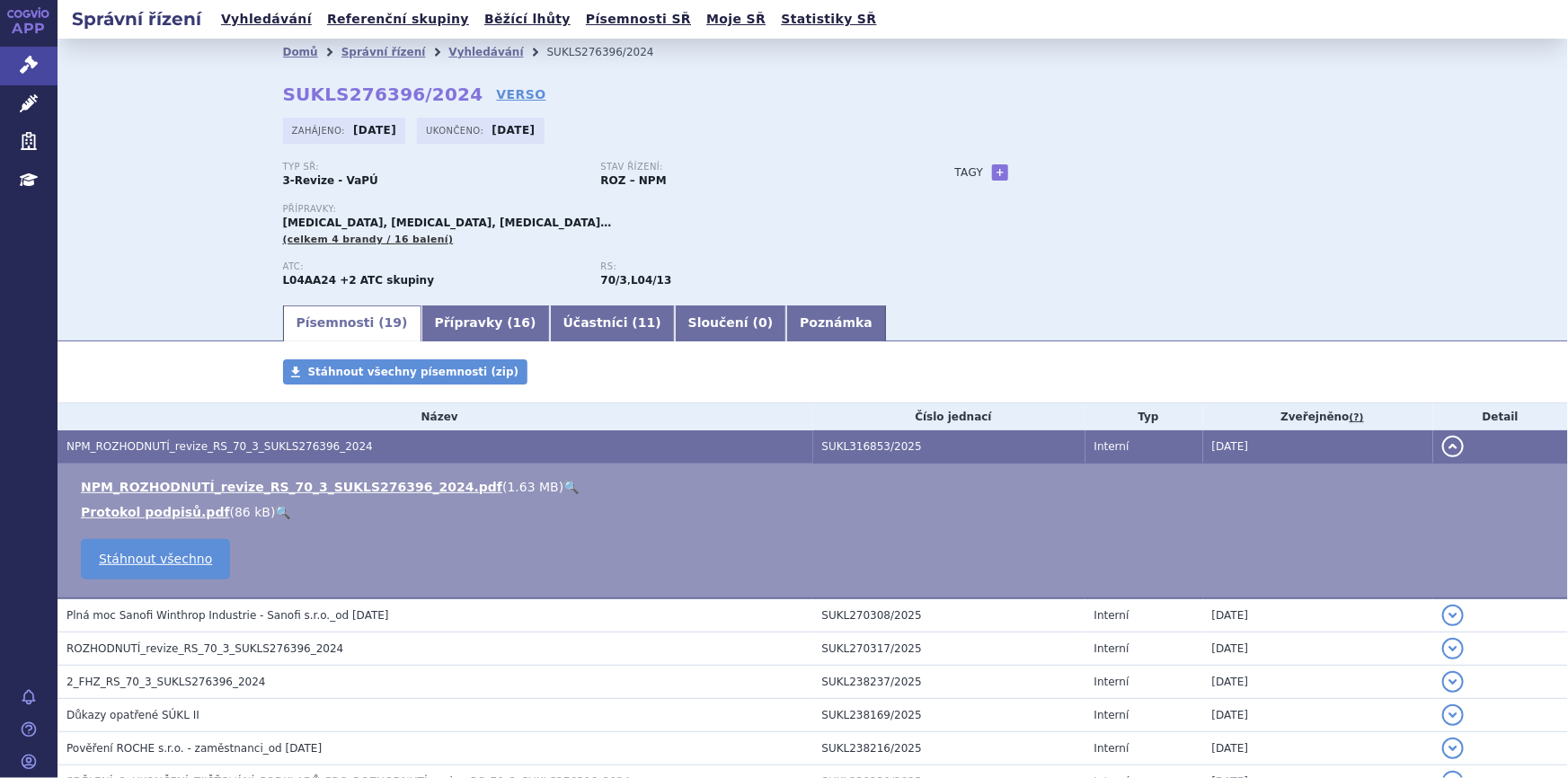
scroll to position [163, 0]
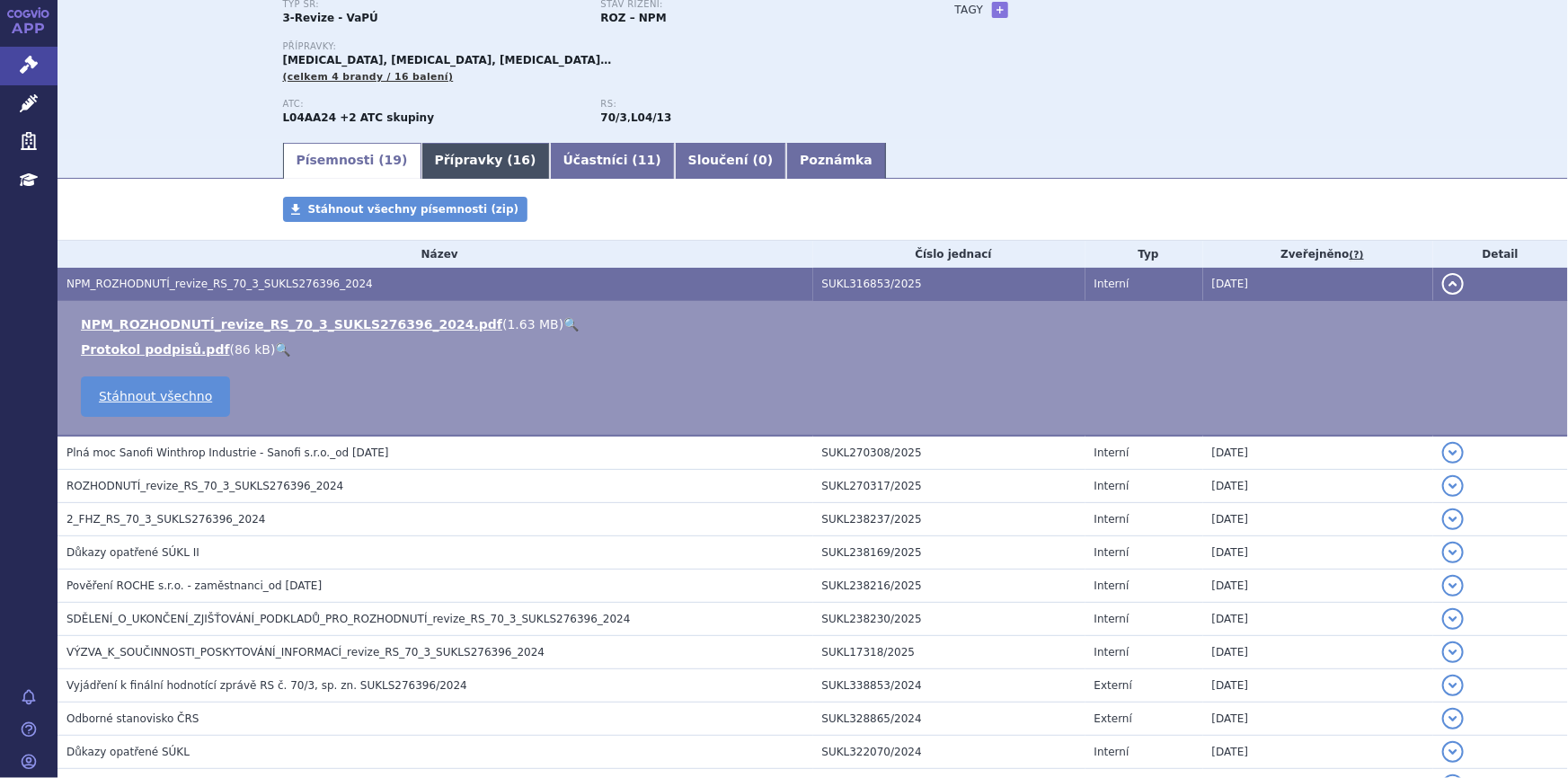
click at [513, 163] on span "16" at bounding box center [522, 160] width 17 height 14
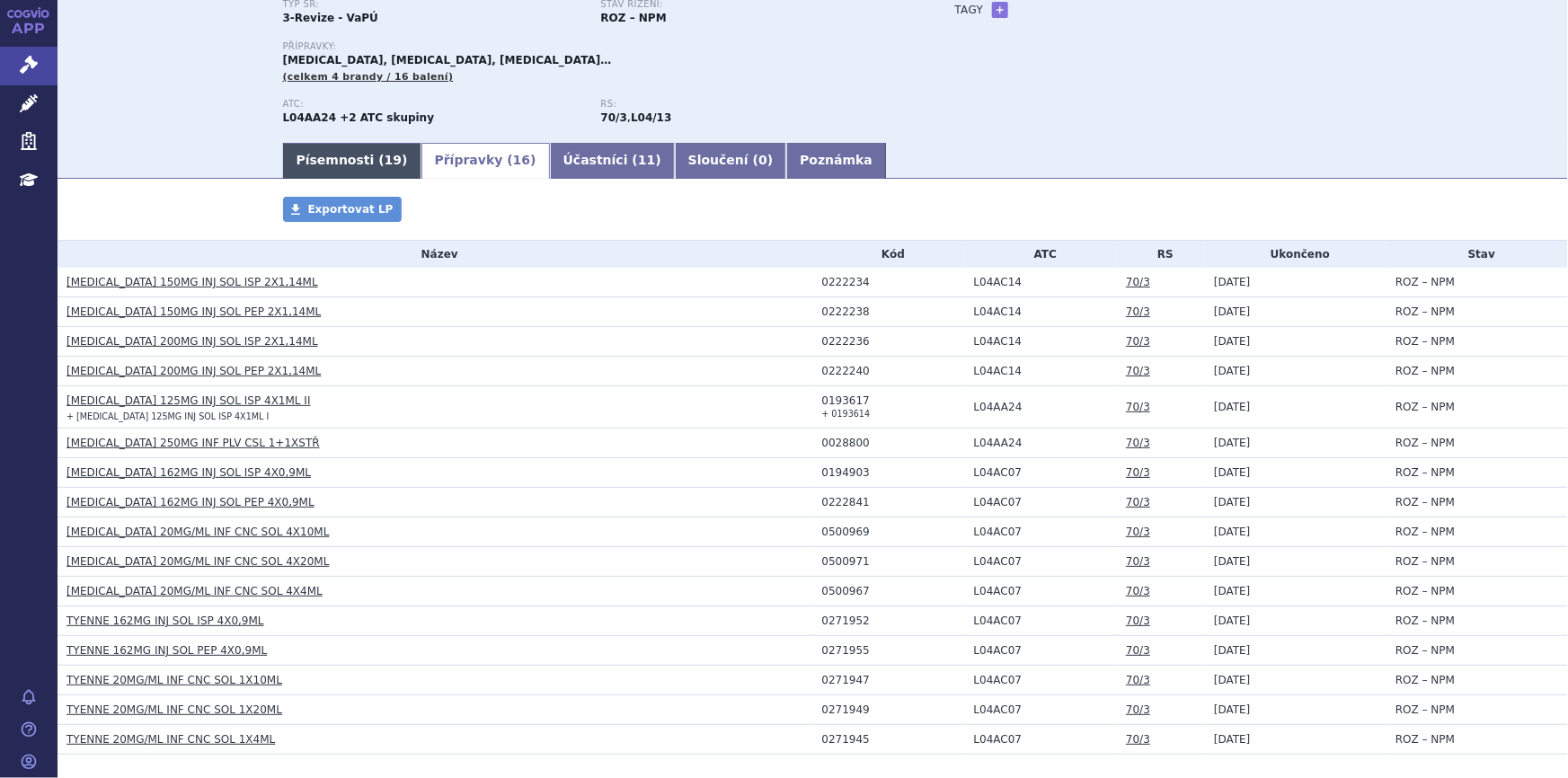
click at [384, 156] on span "19" at bounding box center [393, 160] width 17 height 14
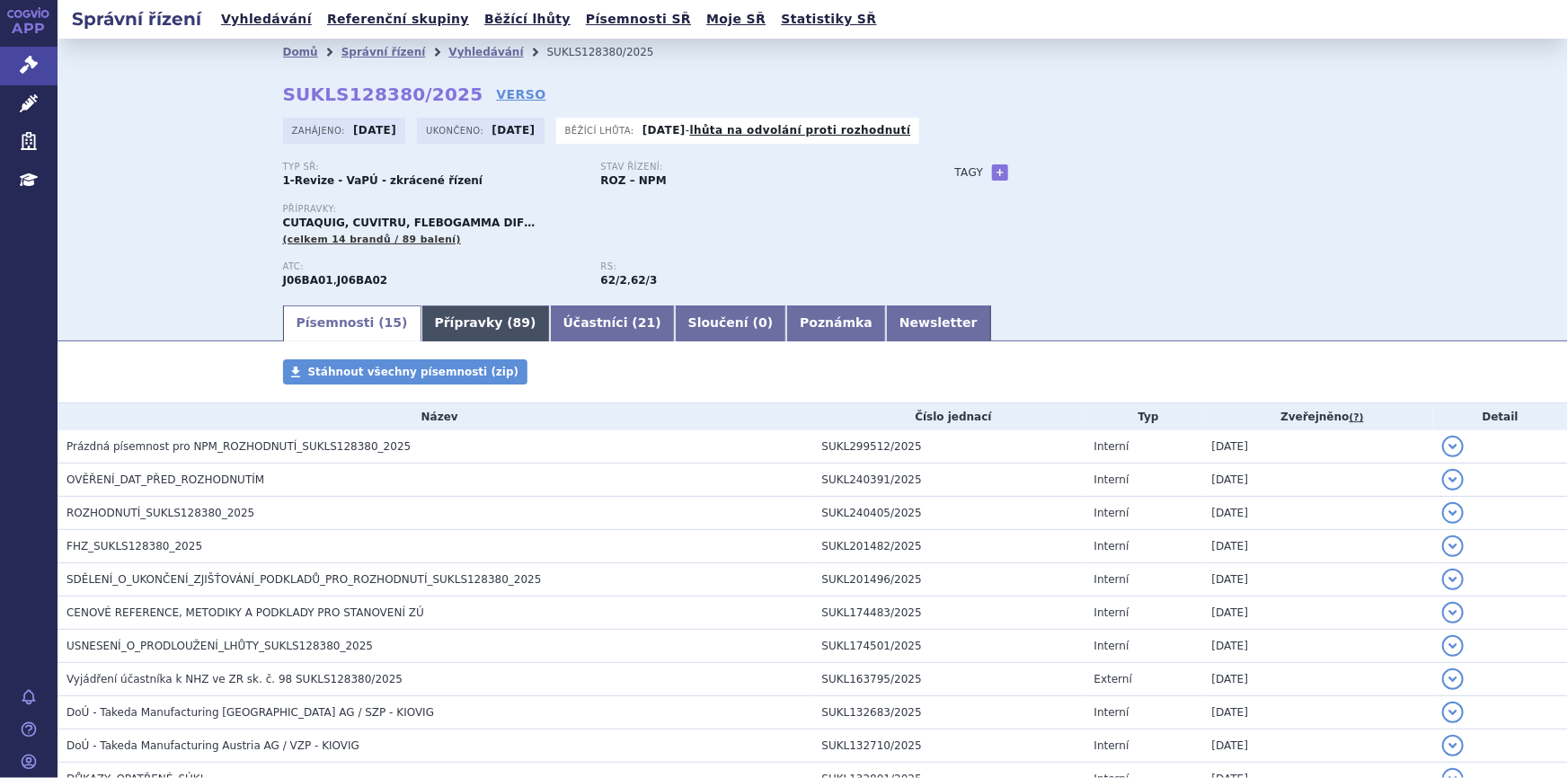
click at [449, 326] on link "Přípravky ( 89 )" at bounding box center [485, 323] width 128 height 36
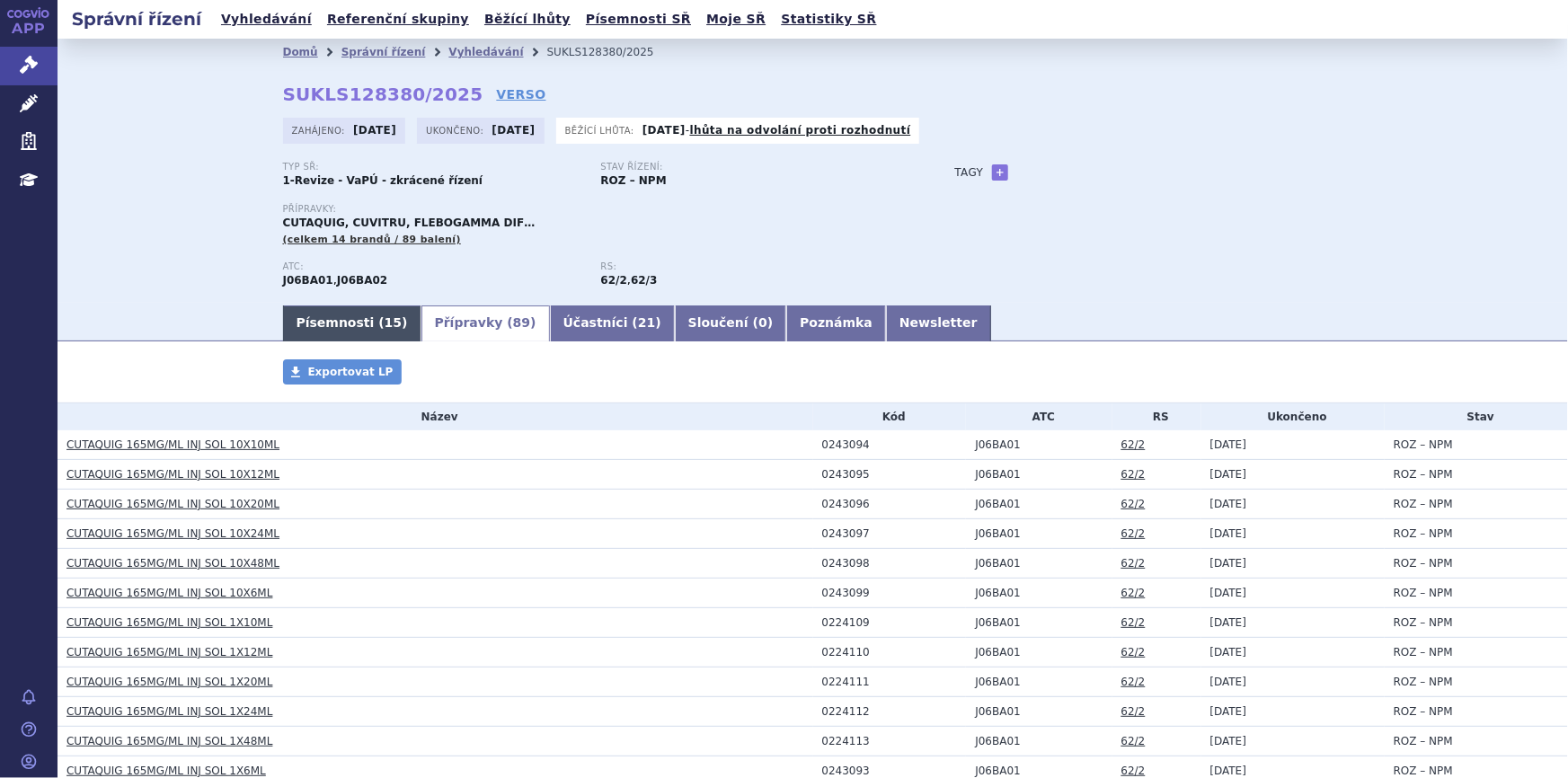
click at [384, 323] on span "15" at bounding box center [393, 323] width 17 height 14
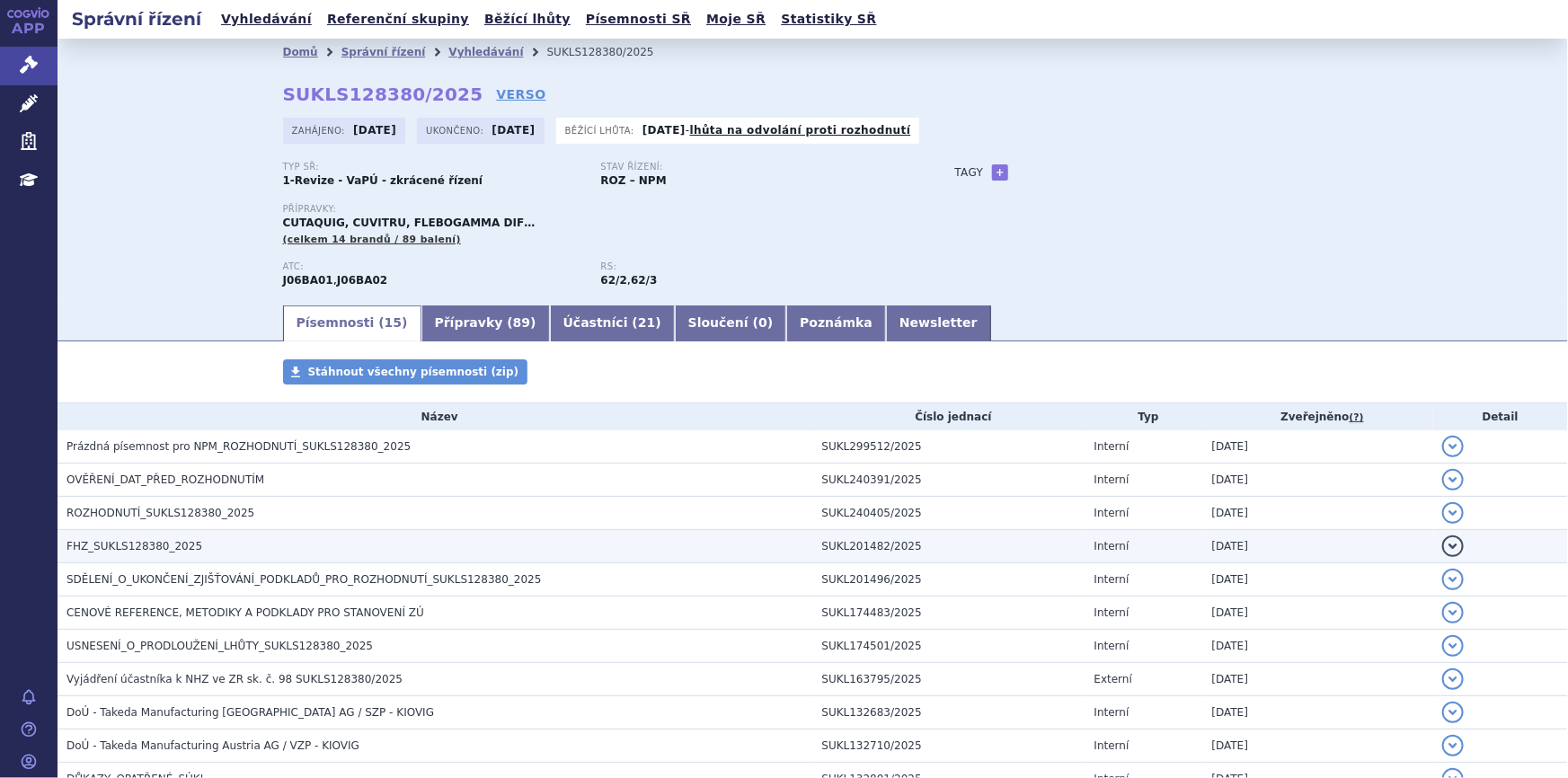
click at [142, 547] on span "FHZ_SUKLS128380_2025" at bounding box center [134, 546] width 136 height 13
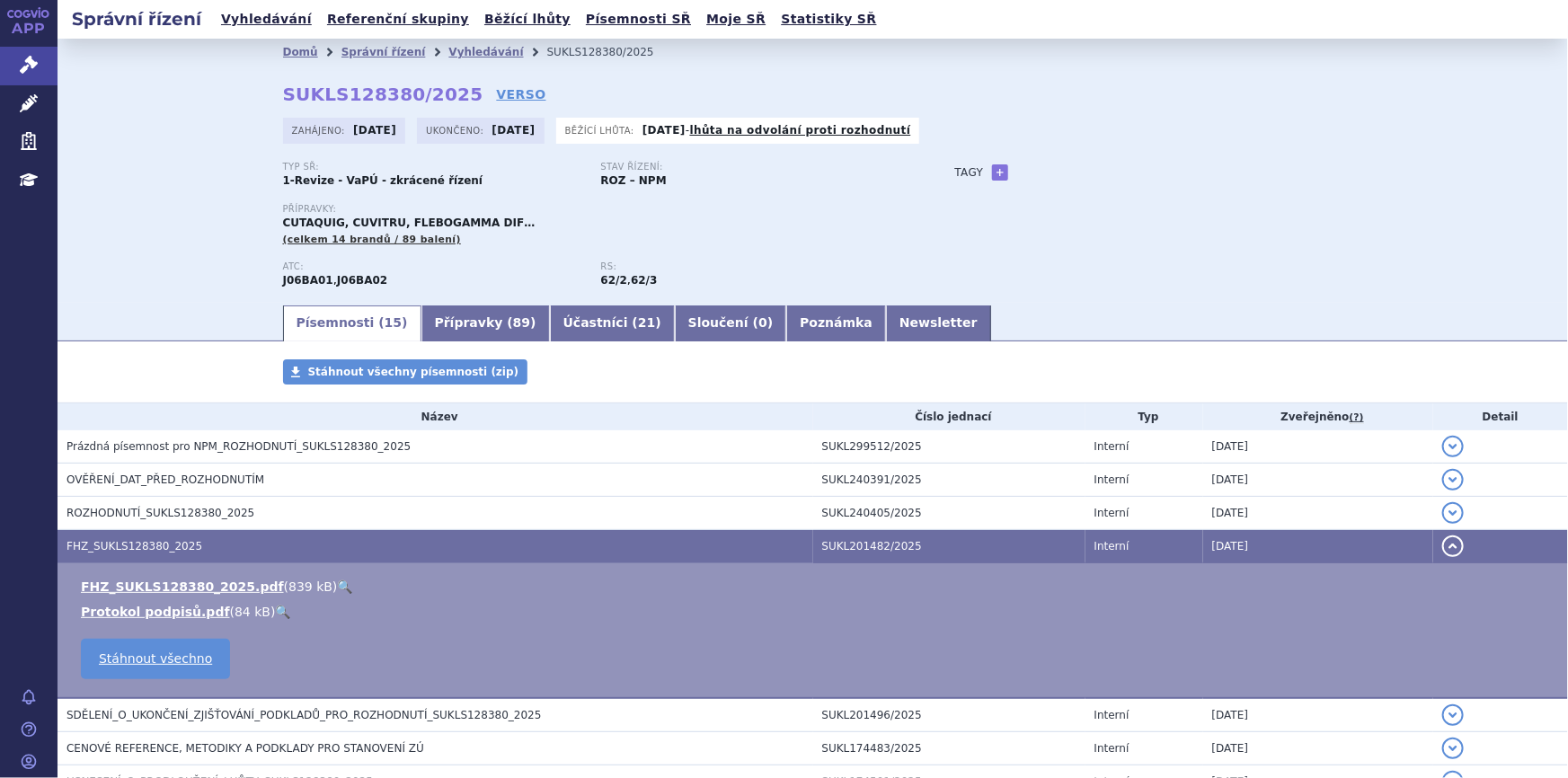
click at [337, 588] on link "🔍" at bounding box center [345, 586] width 15 height 14
click at [913, 15] on div "Správní řízení Vyhledávání Referenční skupiny Běžící lhůty Písemnosti SŘ Moje S…" at bounding box center [812, 19] width 1510 height 39
click at [886, 324] on link "Newsletter" at bounding box center [938, 323] width 105 height 36
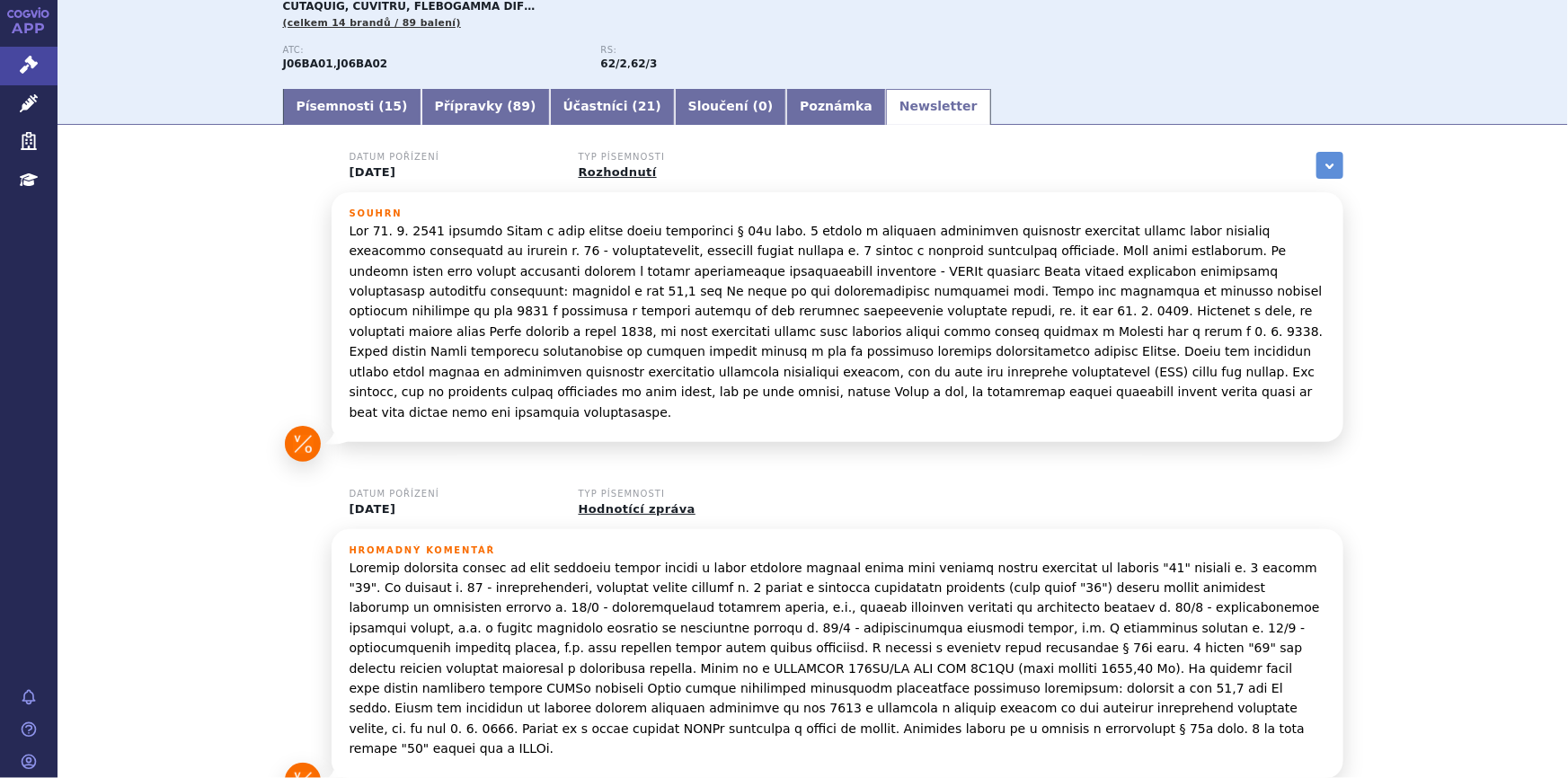
scroll to position [81, 0]
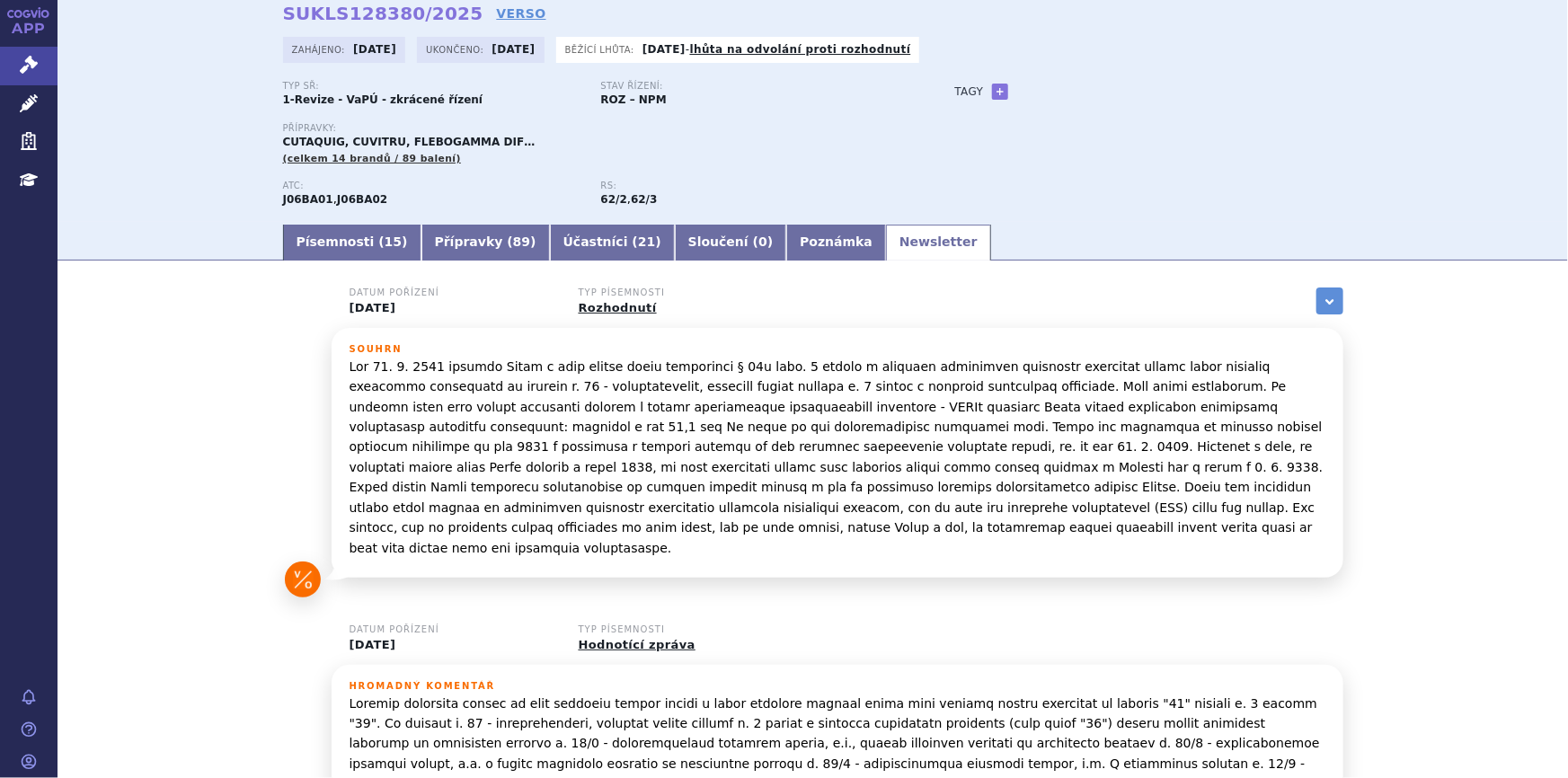
drag, startPoint x: 1159, startPoint y: 441, endPoint x: 1173, endPoint y: 446, distance: 14.9
click at [1159, 441] on p at bounding box center [837, 457] width 976 height 201
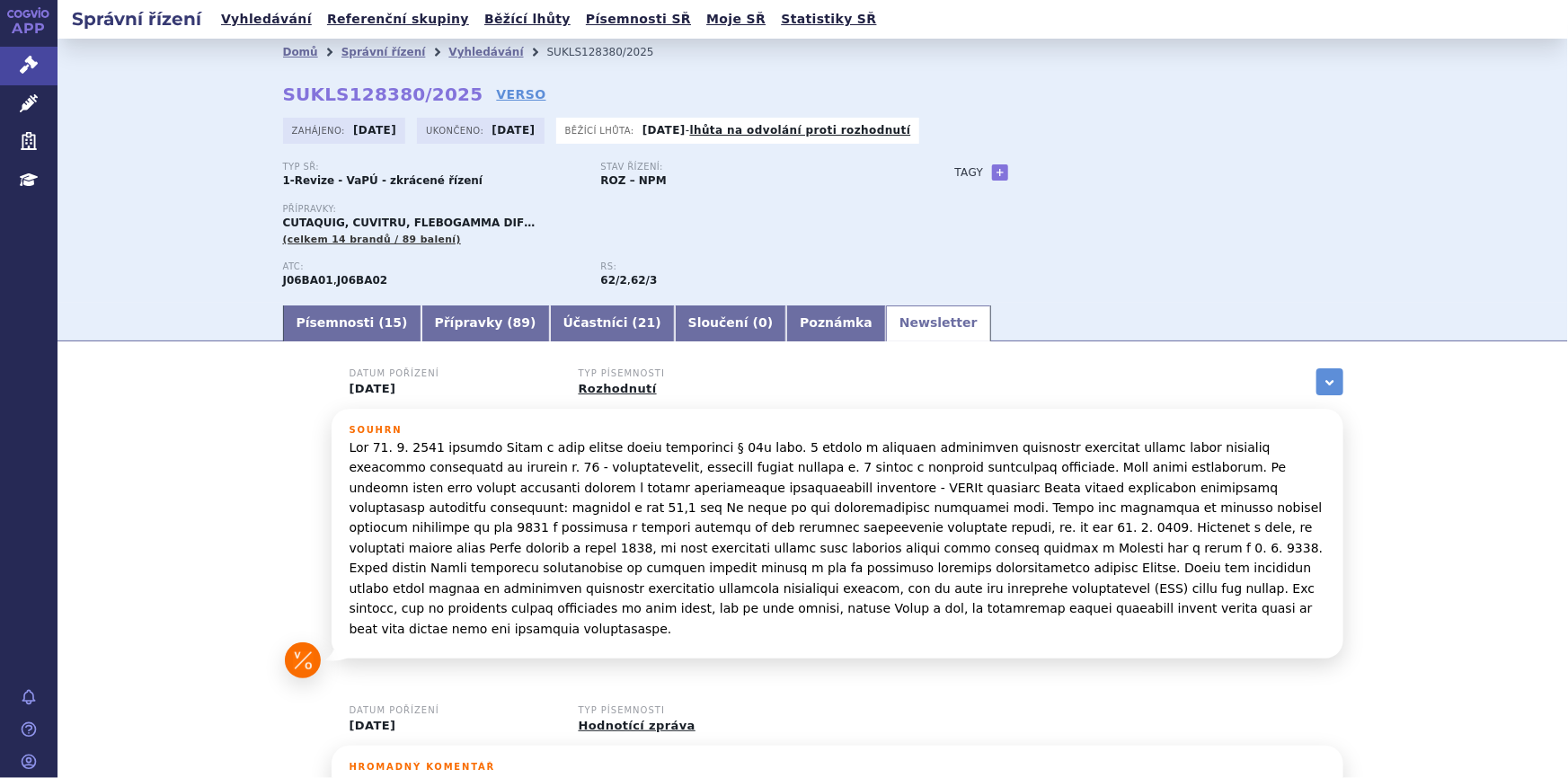
scroll to position [0, 0]
drag, startPoint x: 371, startPoint y: 321, endPoint x: 388, endPoint y: 354, distance: 37.1
click at [384, 321] on span "15" at bounding box center [393, 323] width 17 height 14
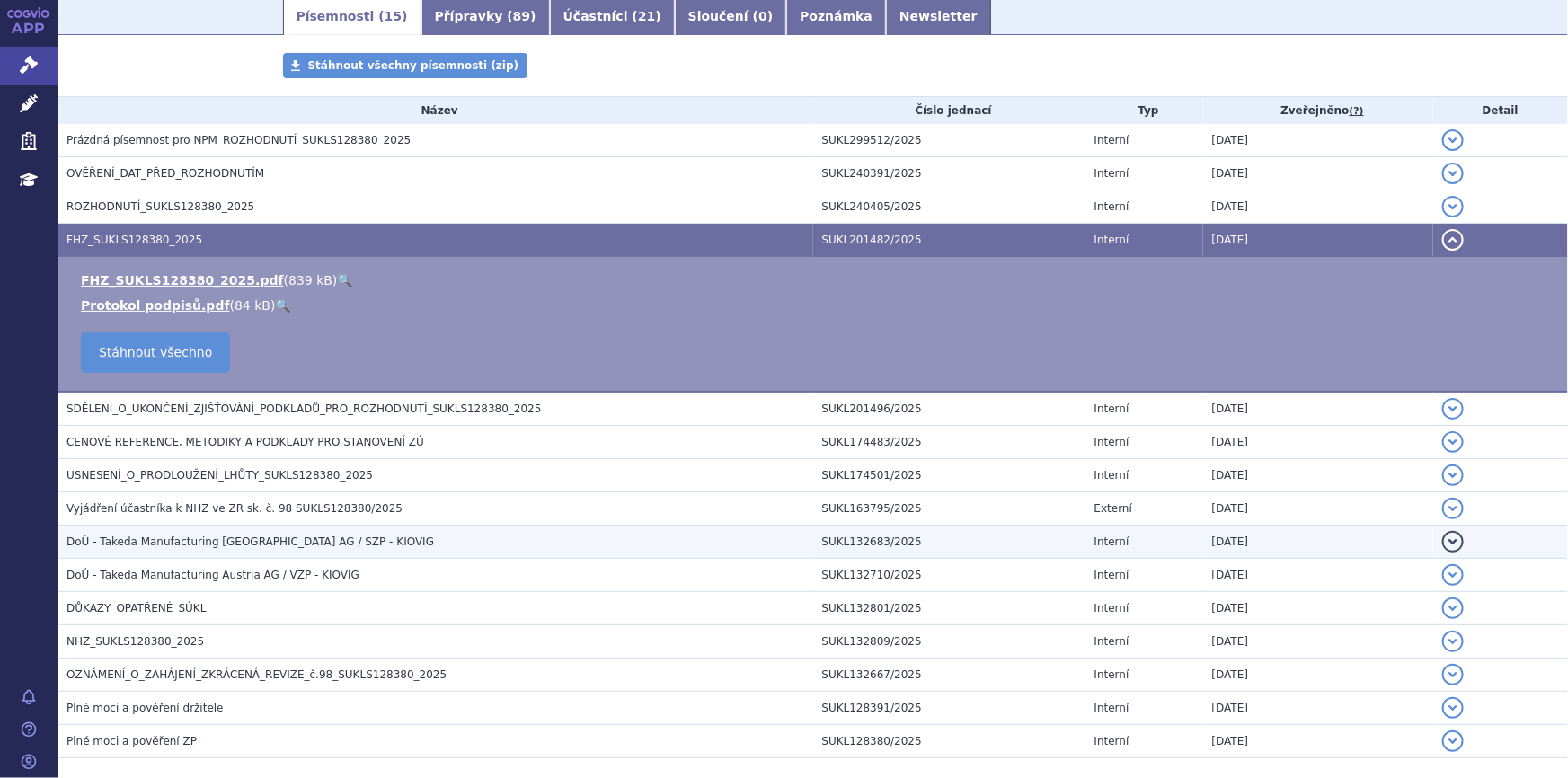
scroll to position [392, 0]
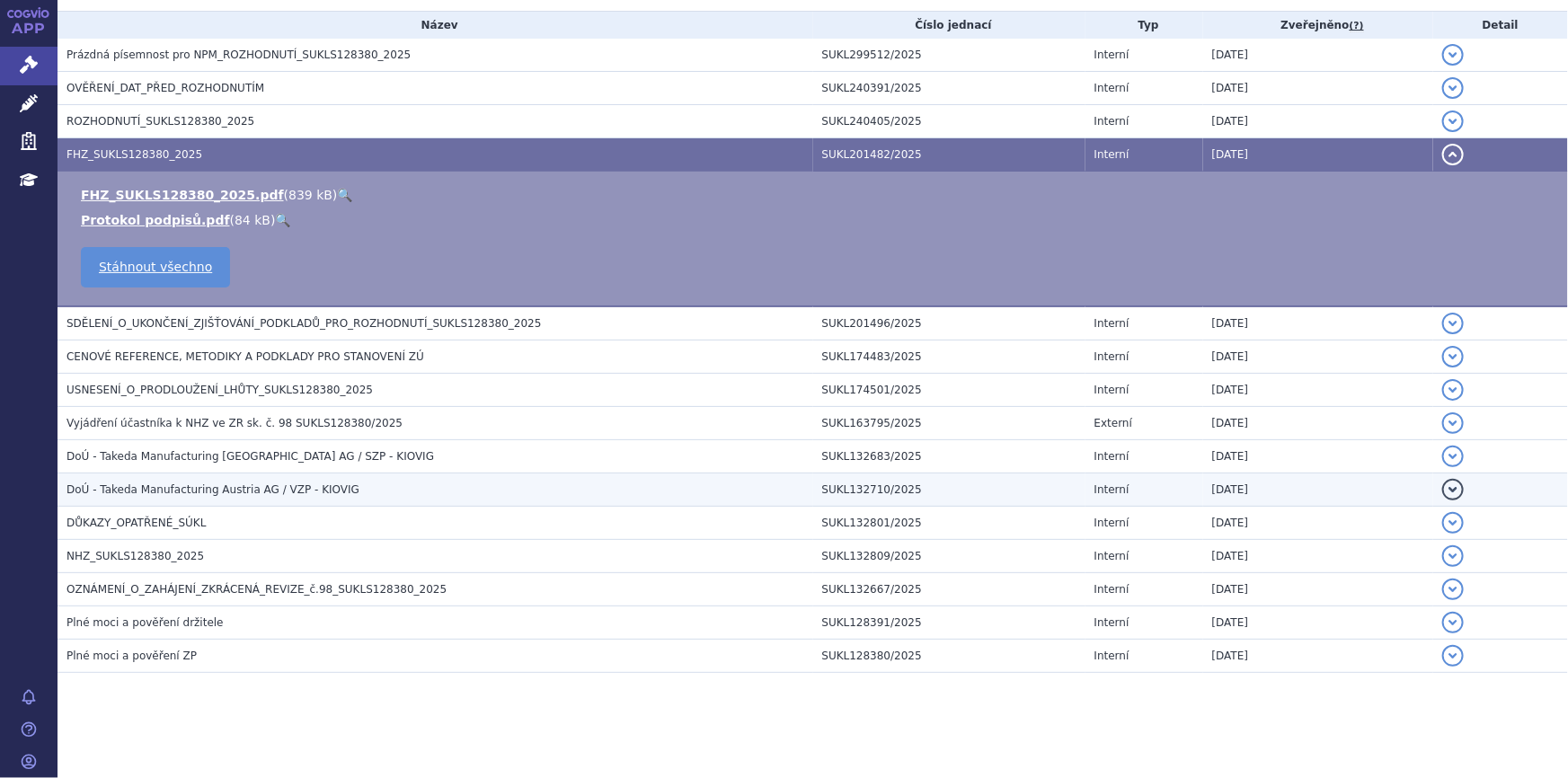
click at [190, 488] on span "DoÚ - Takeda Manufacturing Austria AG / VZP - KIOVIG" at bounding box center [213, 489] width 293 height 13
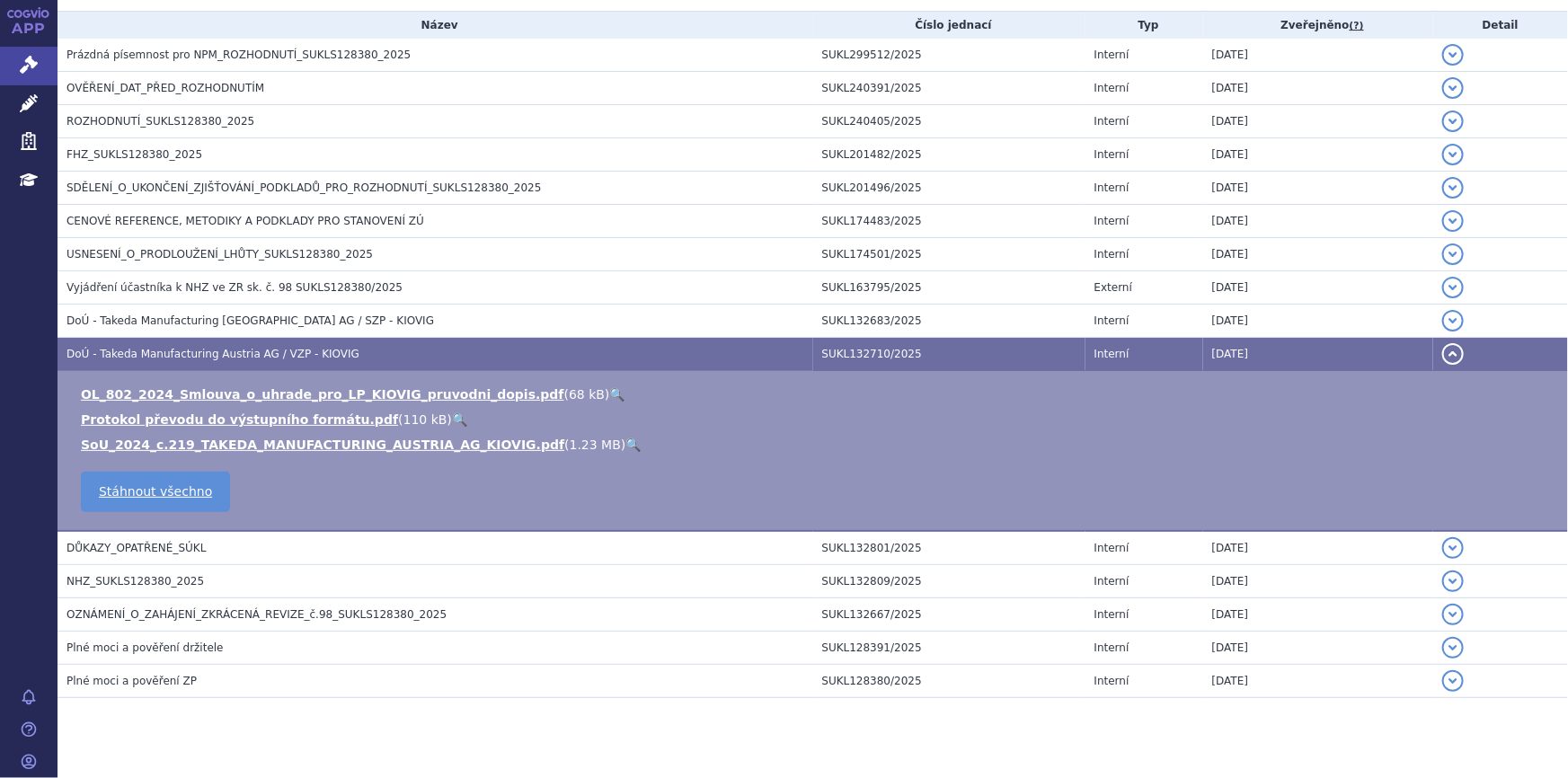
click at [610, 389] on link "🔍" at bounding box center [618, 394] width 15 height 14
click at [626, 441] on link "🔍" at bounding box center [633, 445] width 15 height 14
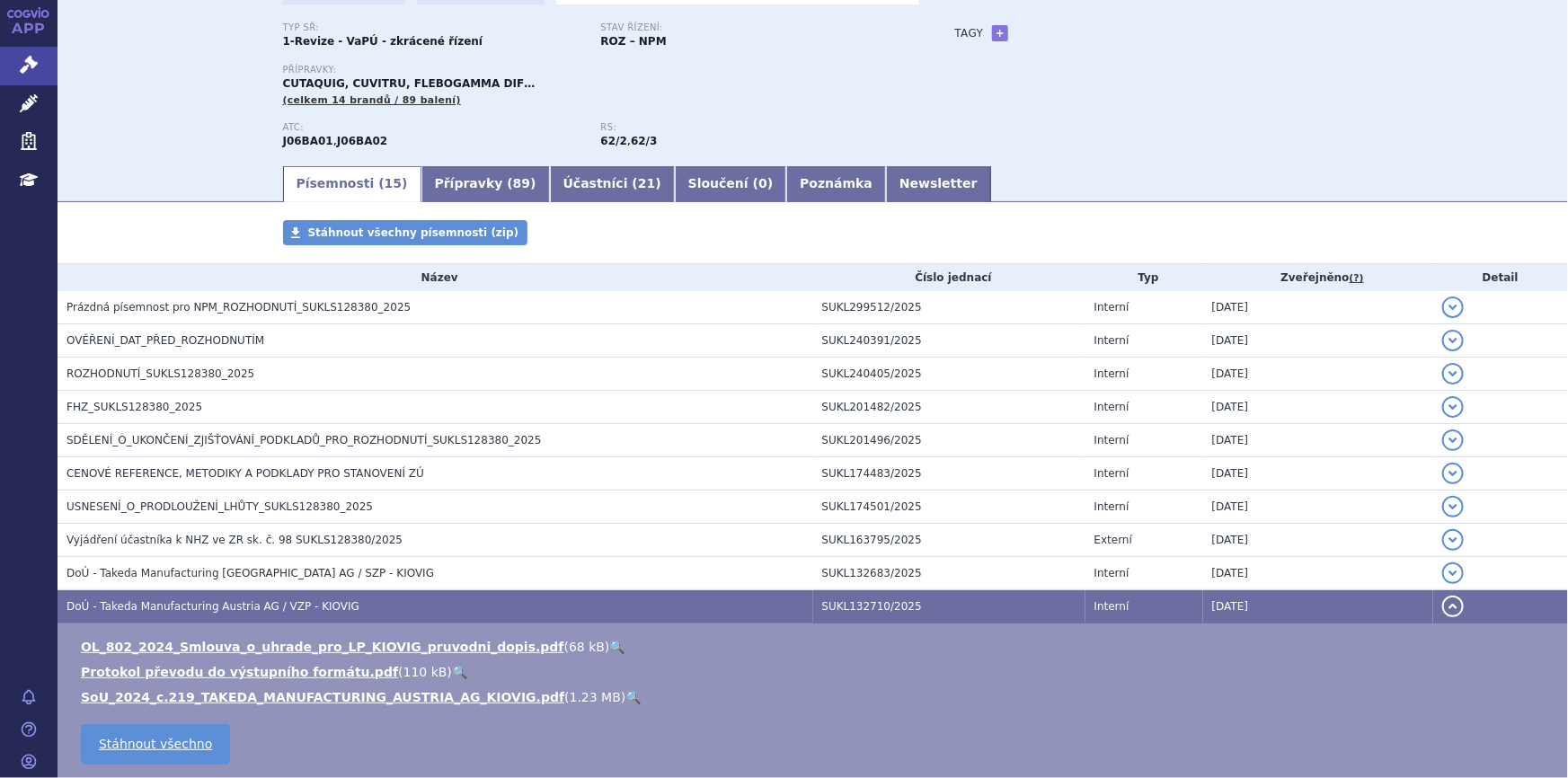
scroll to position [0, 0]
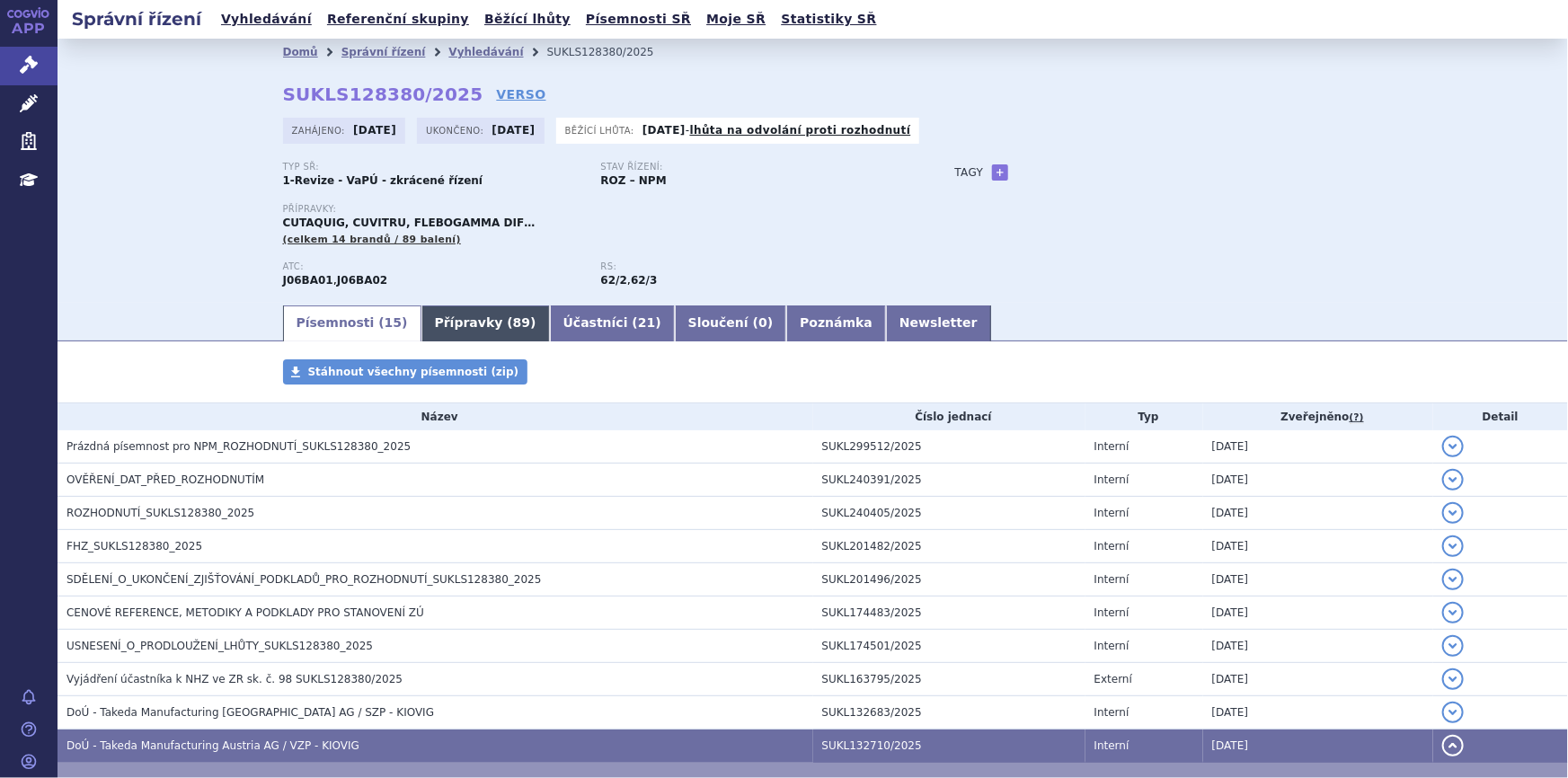
click at [452, 314] on link "Přípravky ( 89 )" at bounding box center [485, 323] width 128 height 36
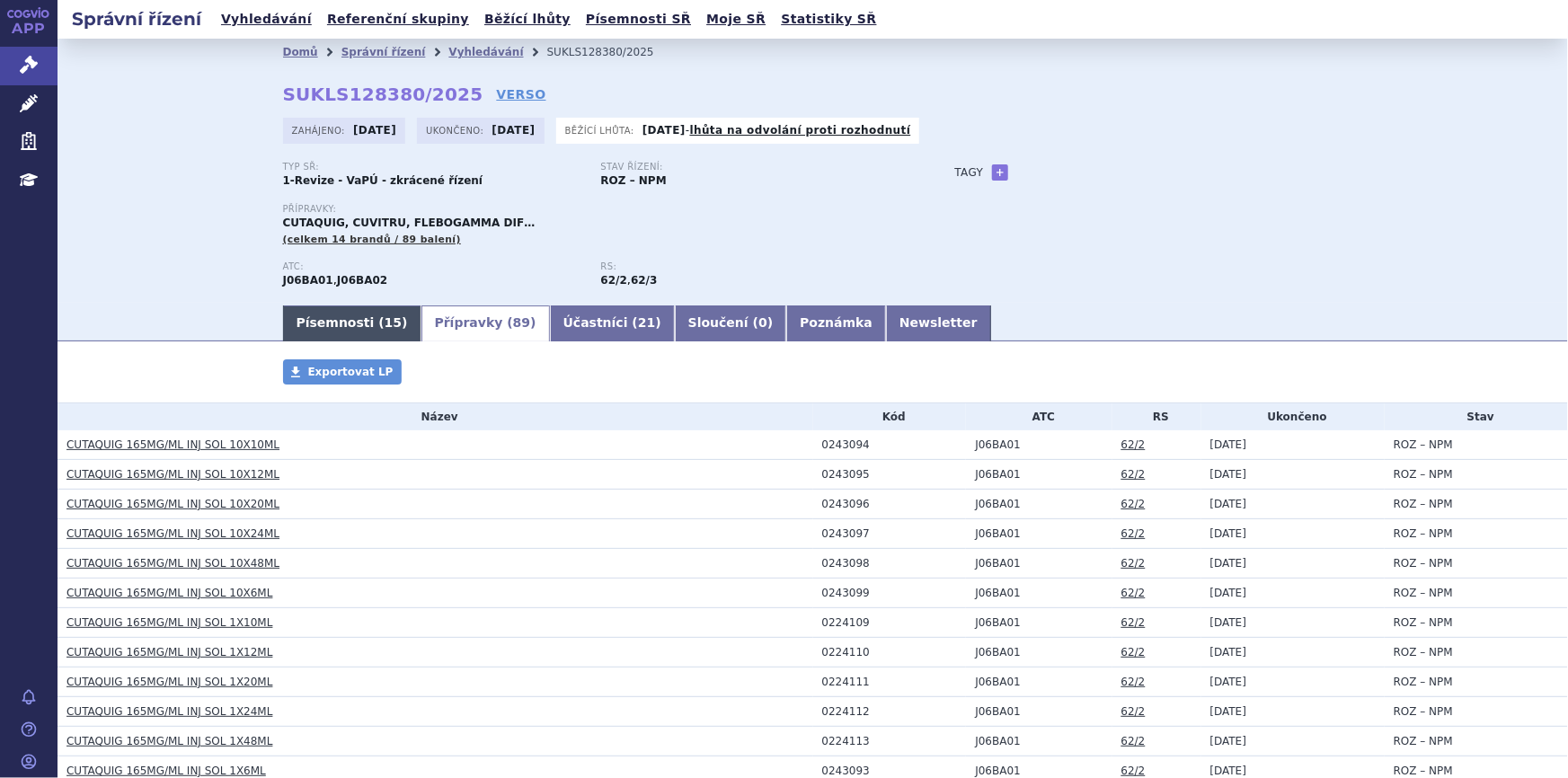
click at [335, 325] on link "Písemnosti ( 15 )" at bounding box center [352, 323] width 139 height 36
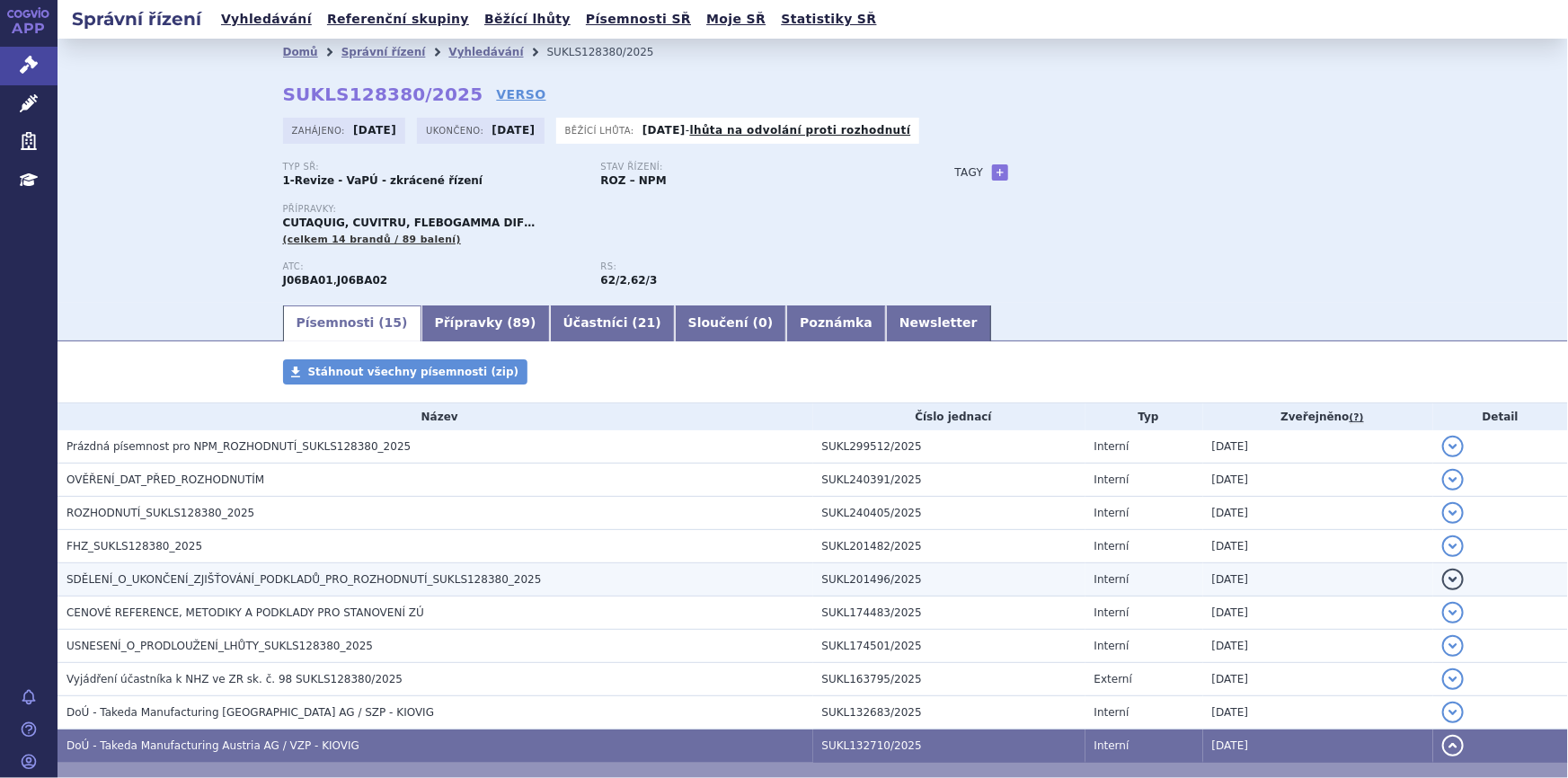
scroll to position [163, 0]
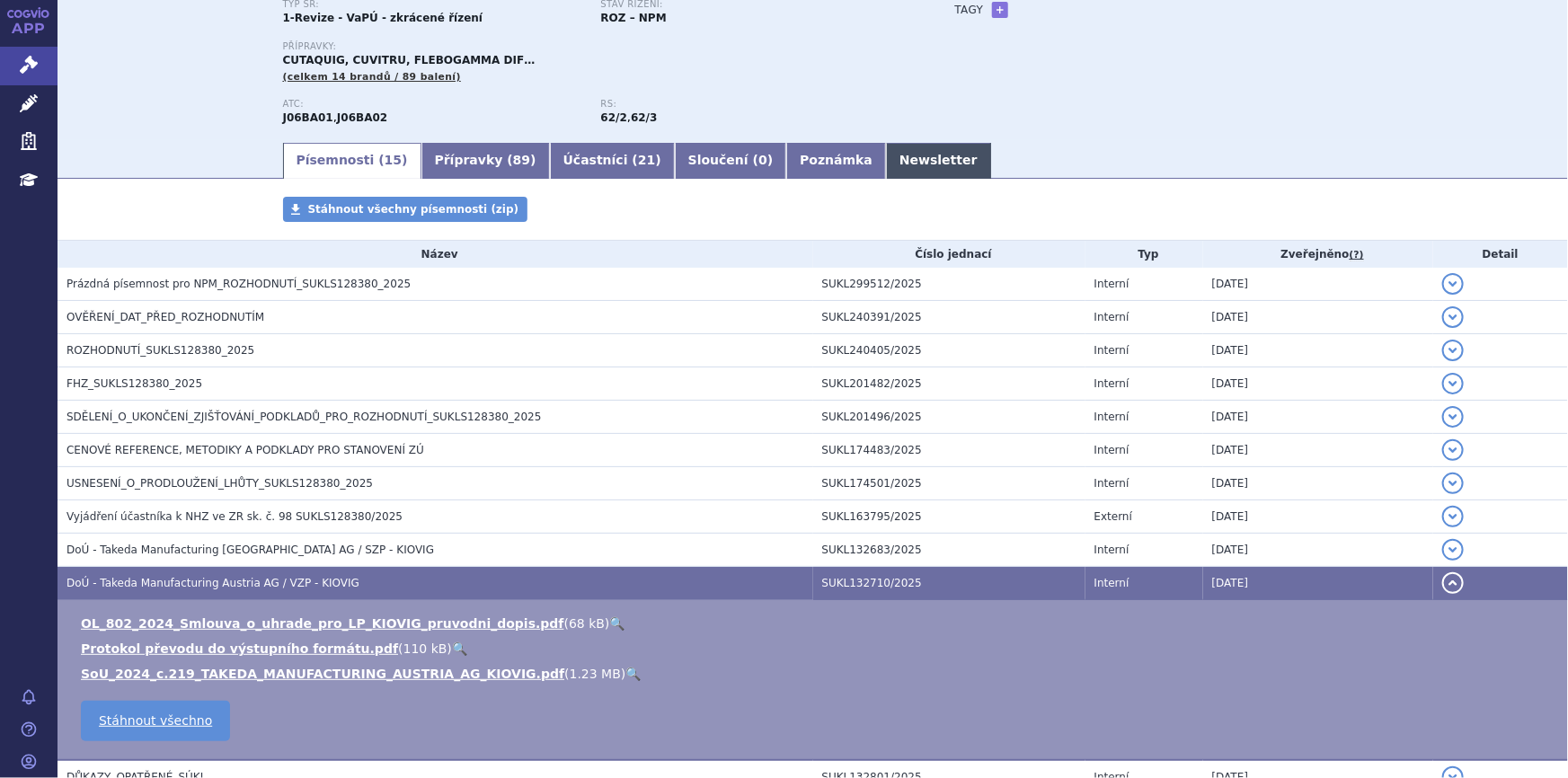
click at [886, 162] on link "Newsletter" at bounding box center [938, 160] width 105 height 36
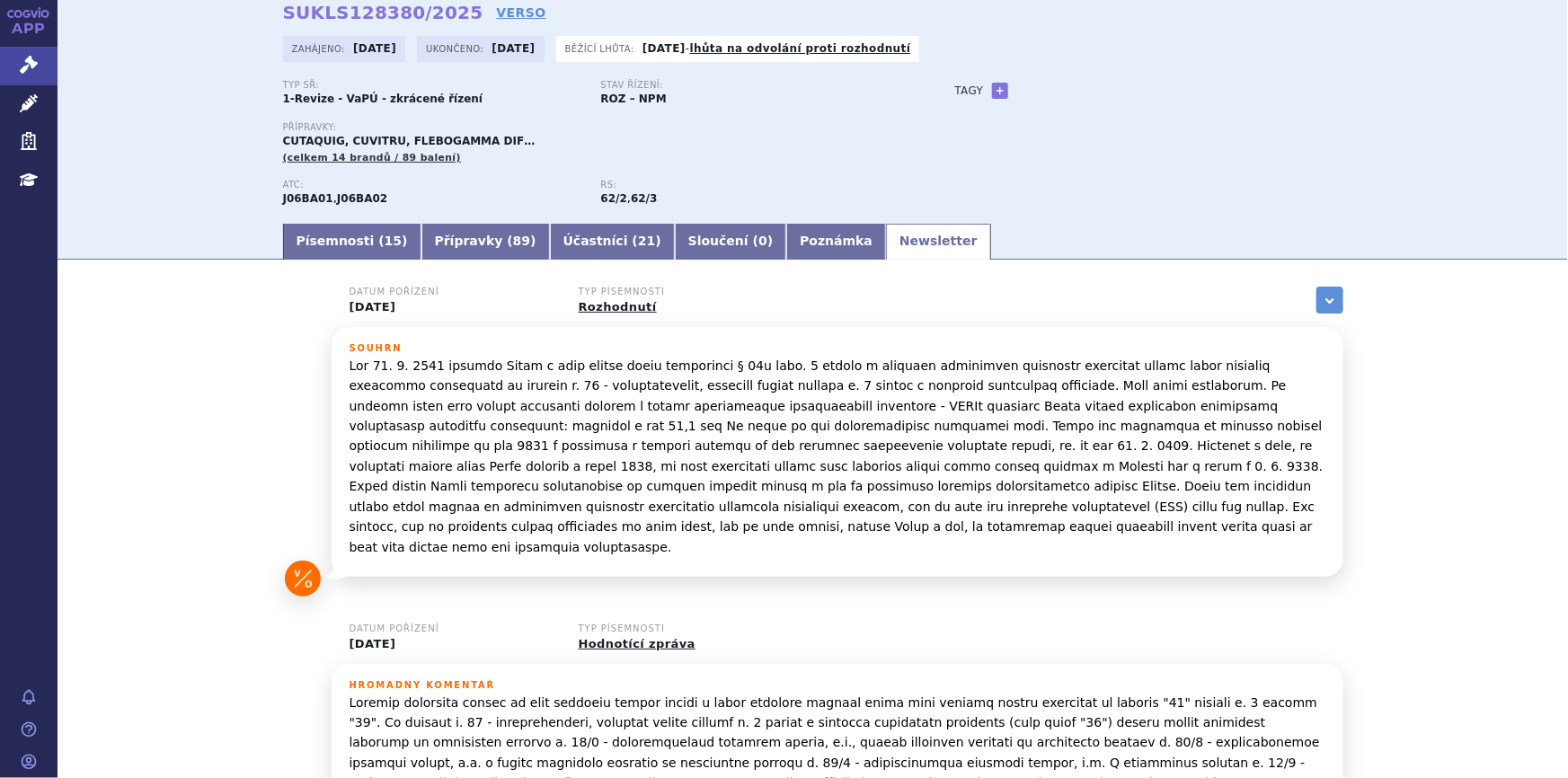
scroll to position [81, 0]
click at [513, 242] on span "89" at bounding box center [522, 242] width 17 height 14
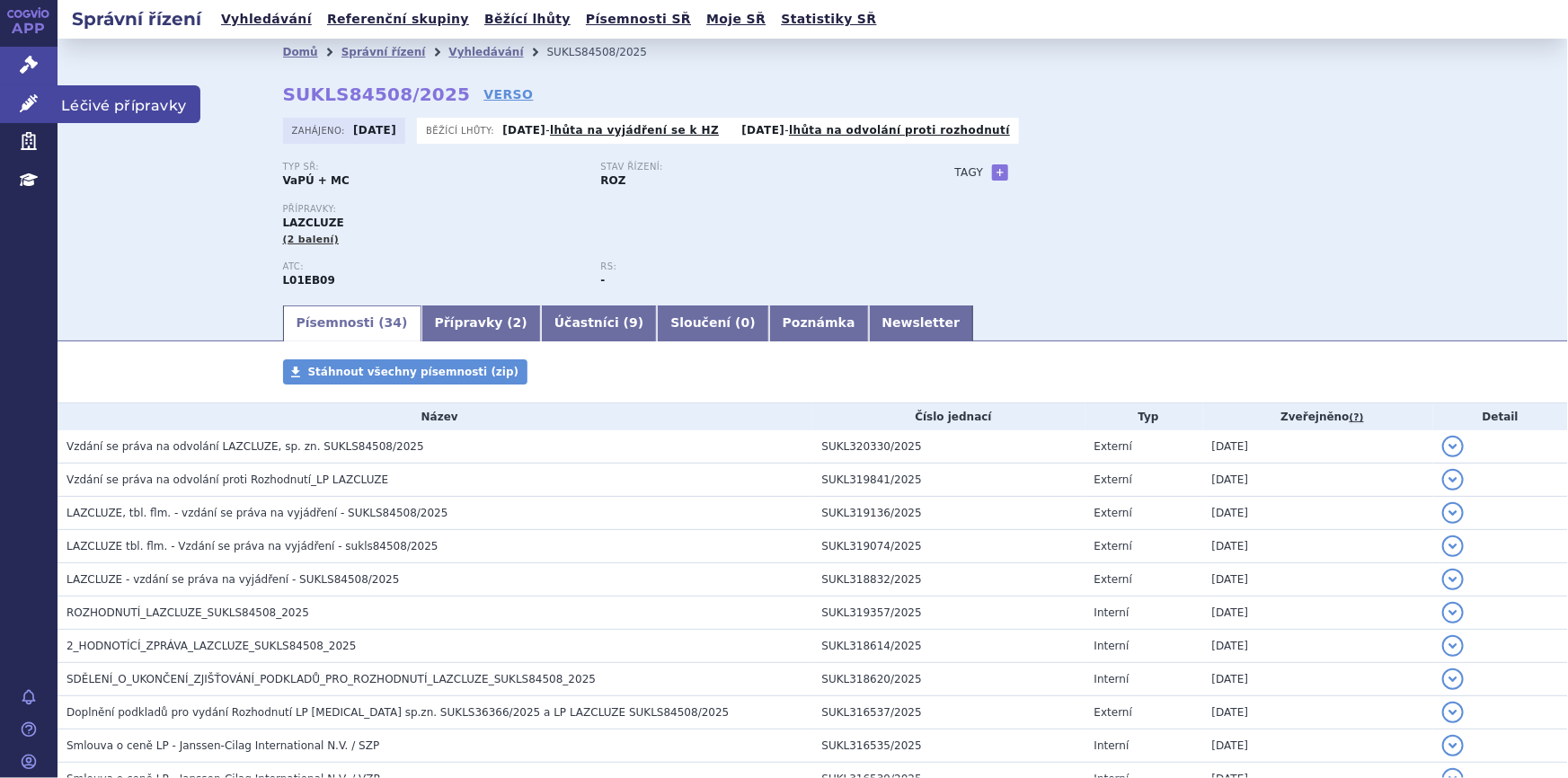
click at [22, 101] on icon at bounding box center [29, 103] width 18 height 18
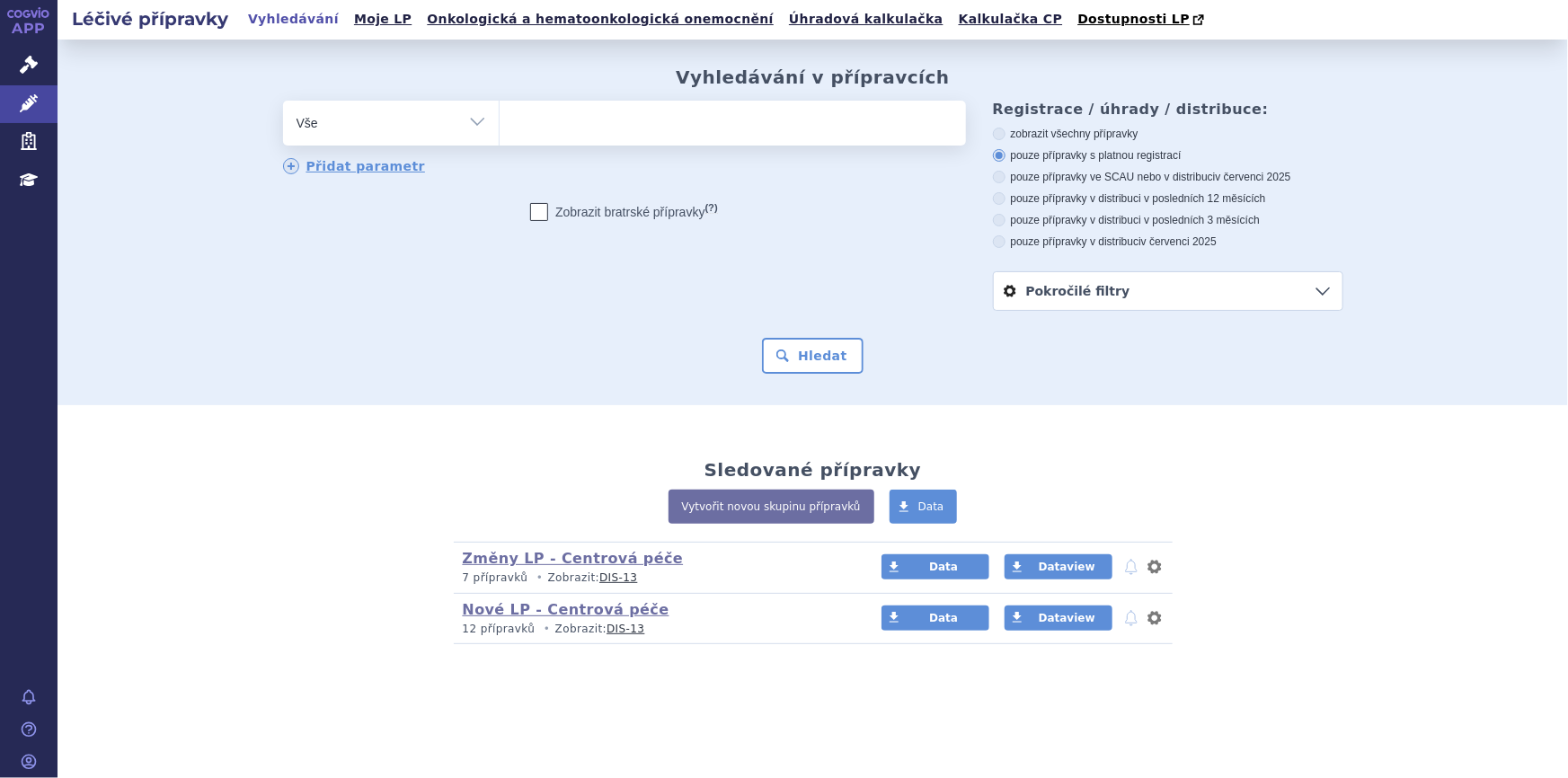
click at [654, 116] on ul at bounding box center [733, 119] width 466 height 38
click at [500, 116] on select at bounding box center [499, 122] width 1 height 45
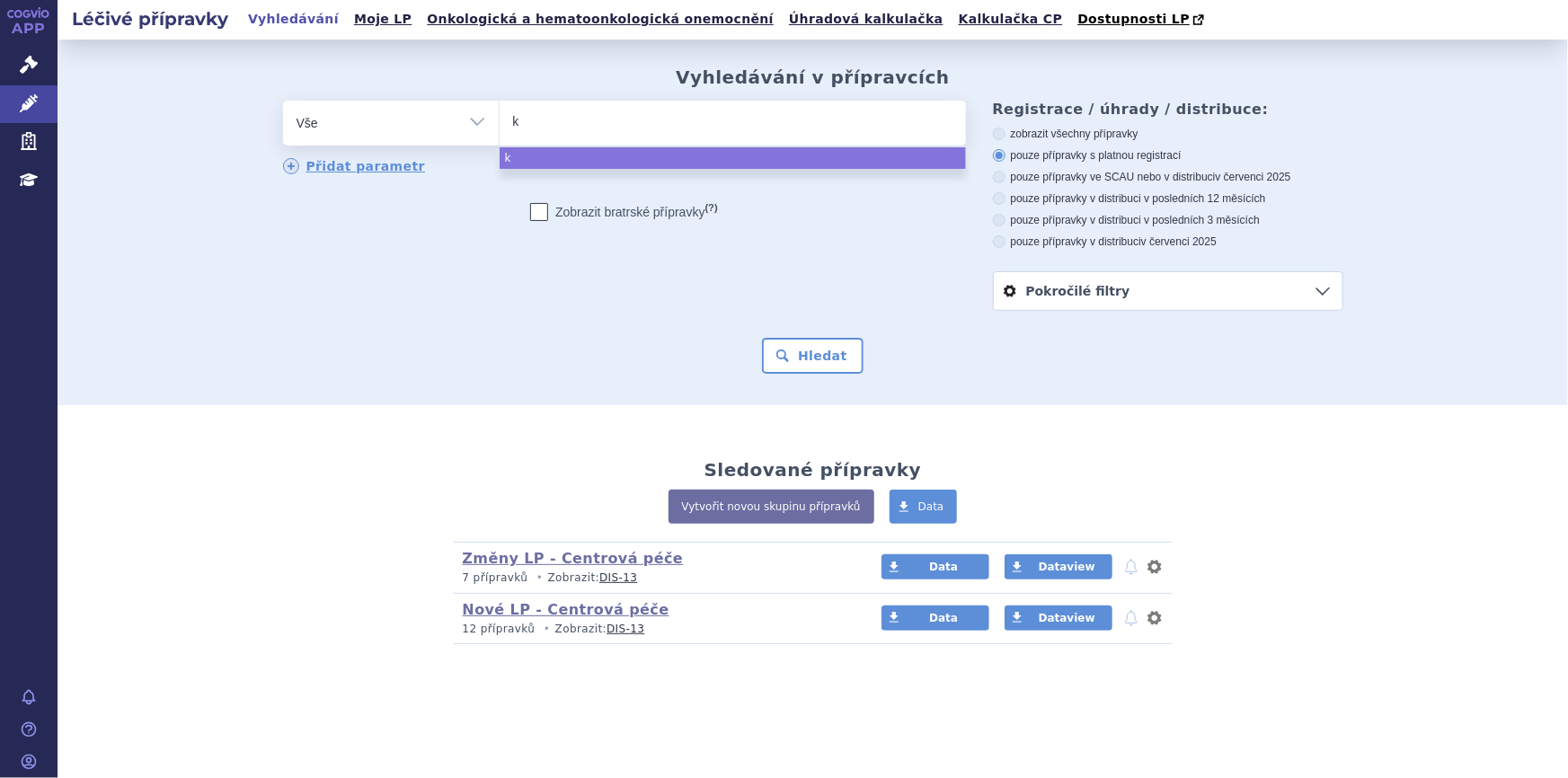
type input "ki"
type input "kio"
type input "kiov"
type input "kiovi"
type input "kiovig"
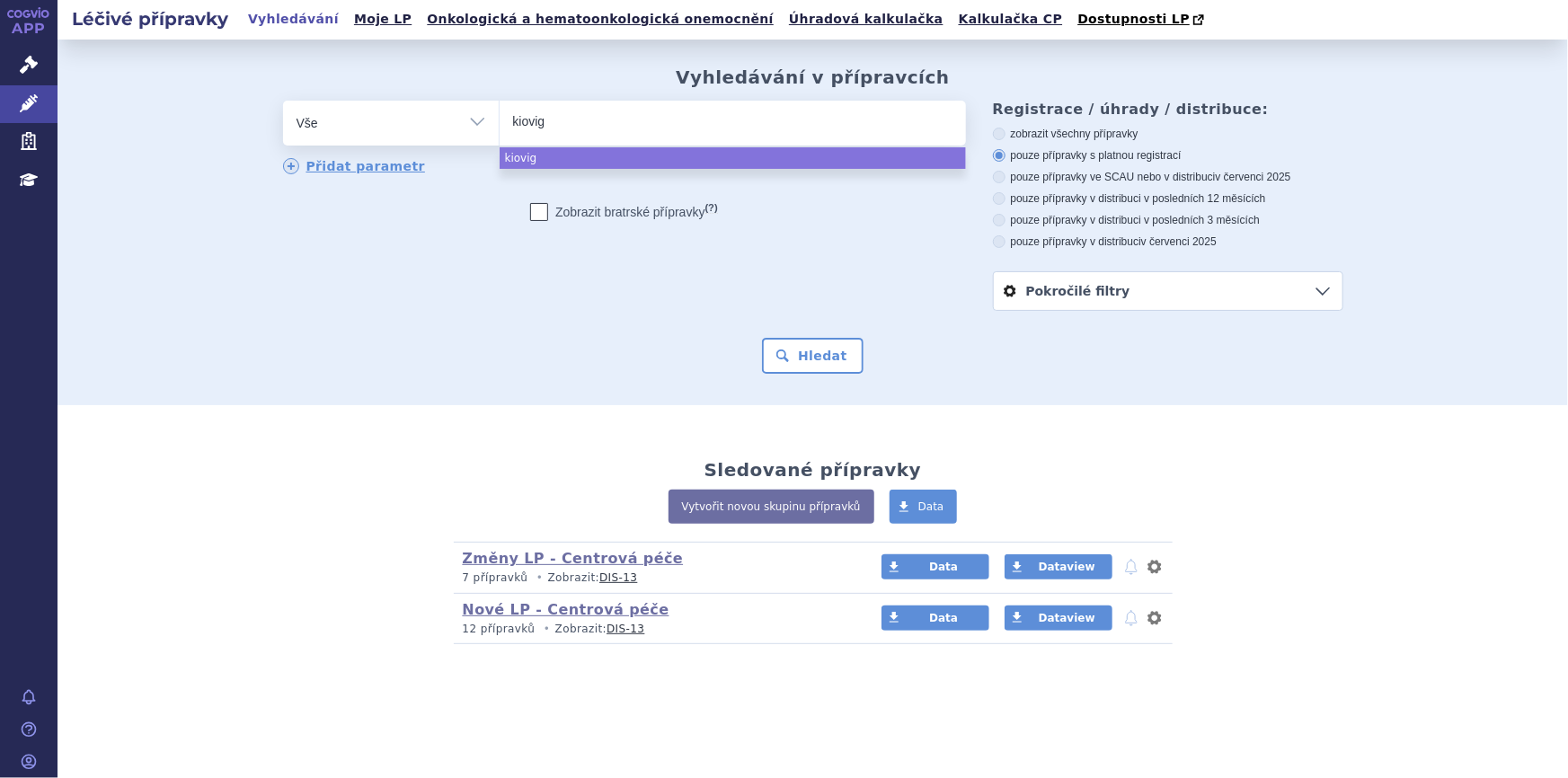
select select "kiovig"
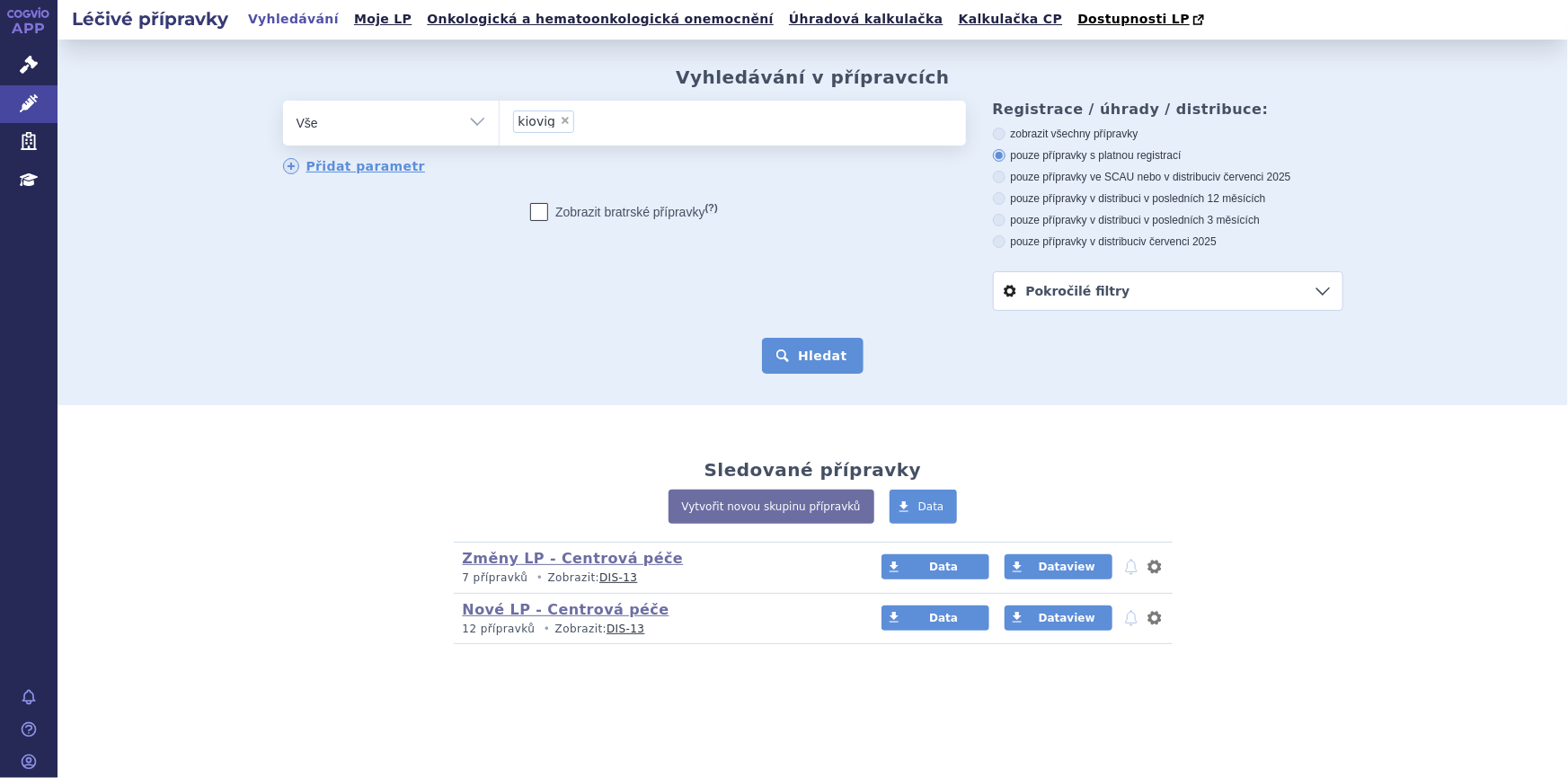
click at [772, 369] on button "Hledat" at bounding box center [811, 355] width 101 height 36
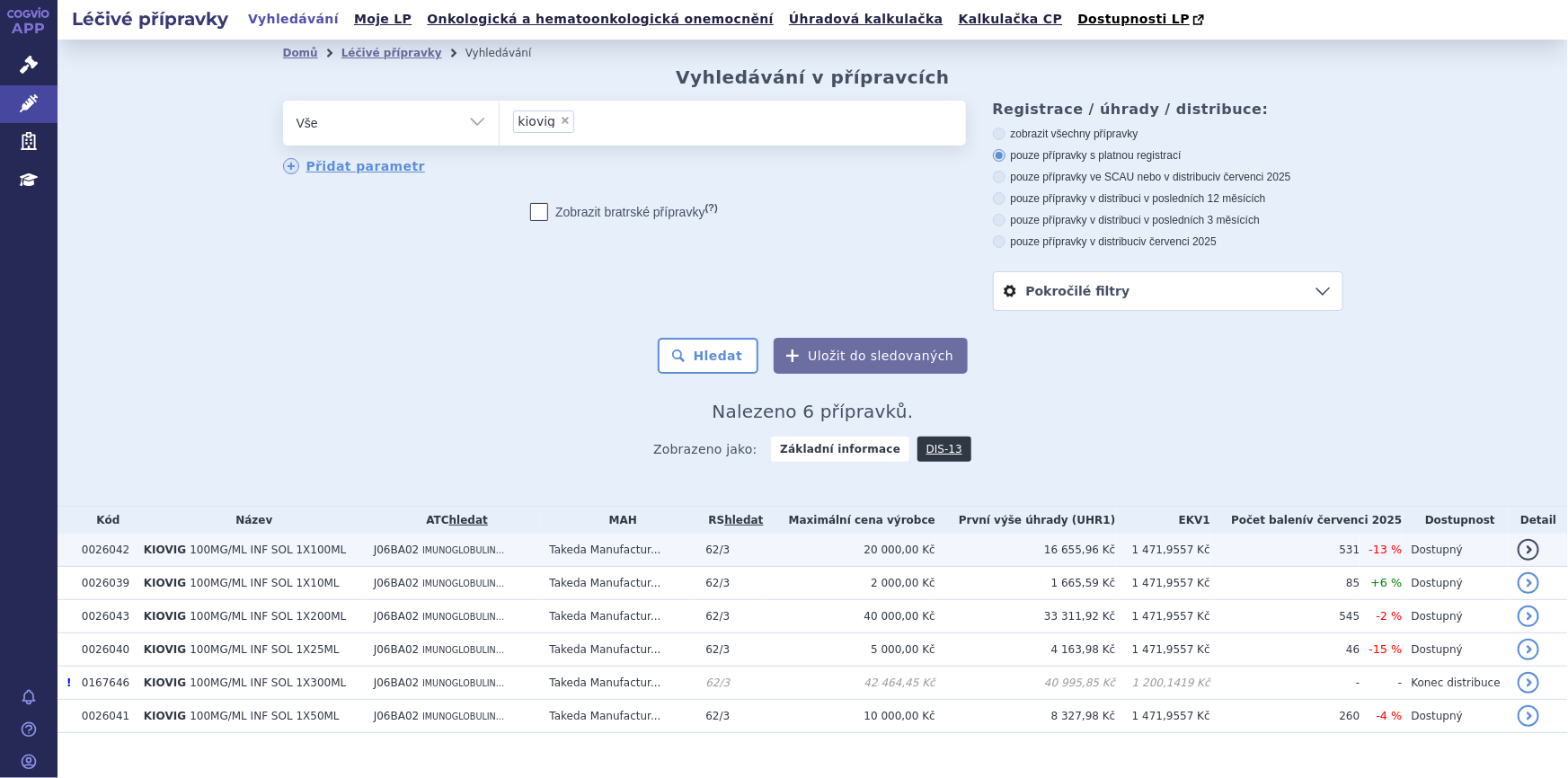
click at [765, 547] on td "62/3" at bounding box center [731, 550] width 69 height 34
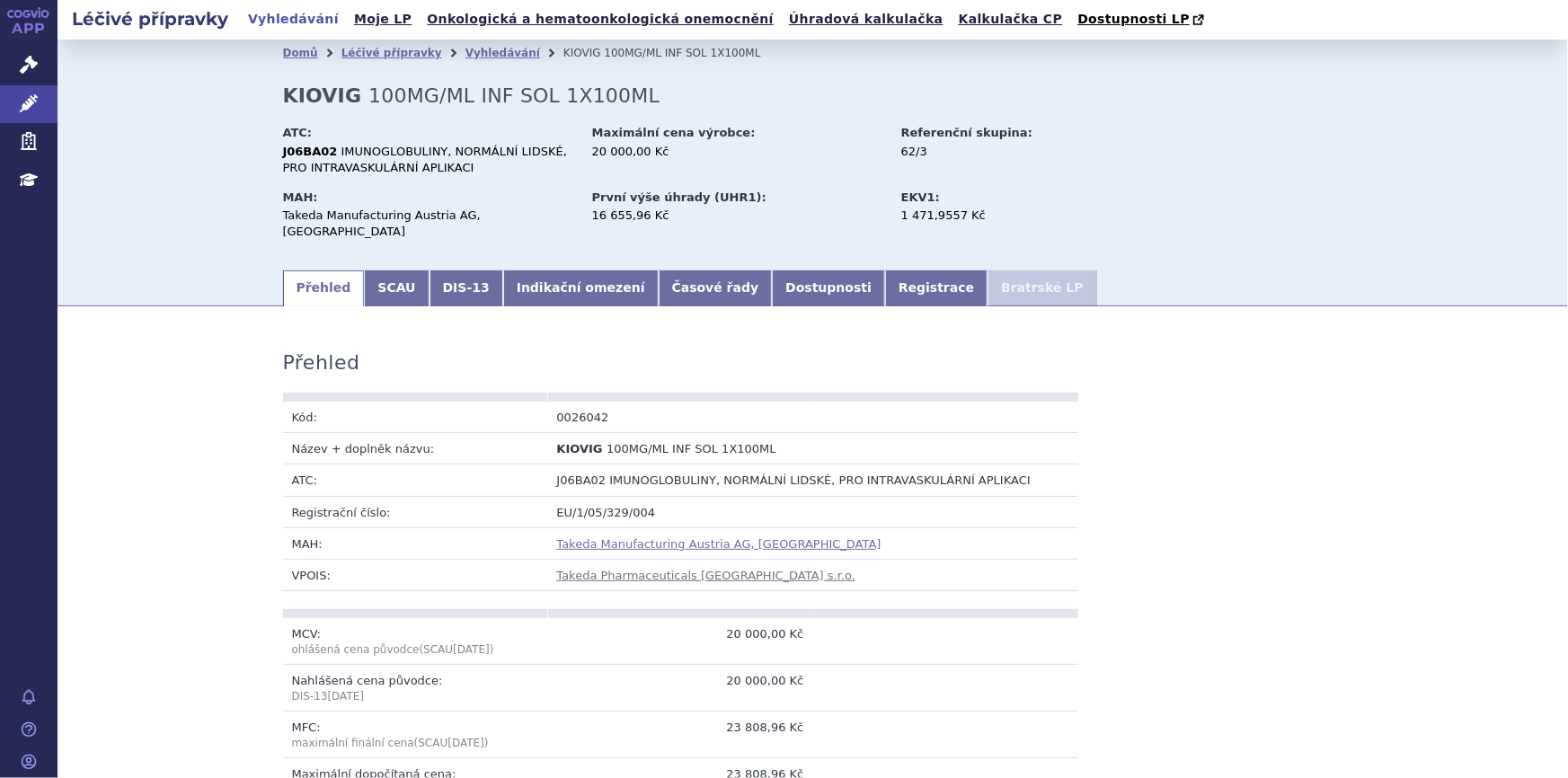
scroll to position [163, 0]
